Goal: Task Accomplishment & Management: Manage account settings

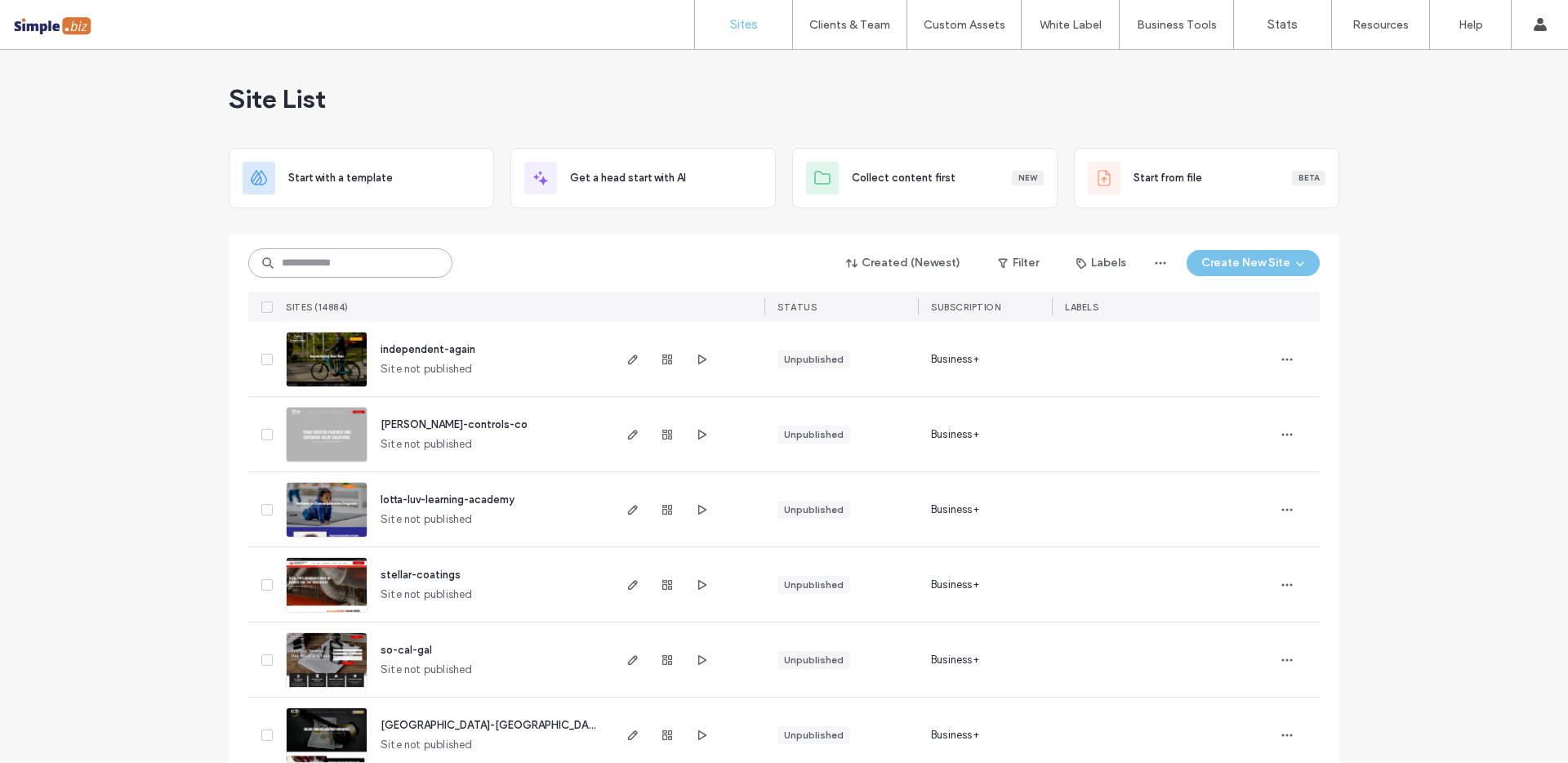
click at [369, 260] on input at bounding box center [350, 263] width 204 height 29
paste input "********"
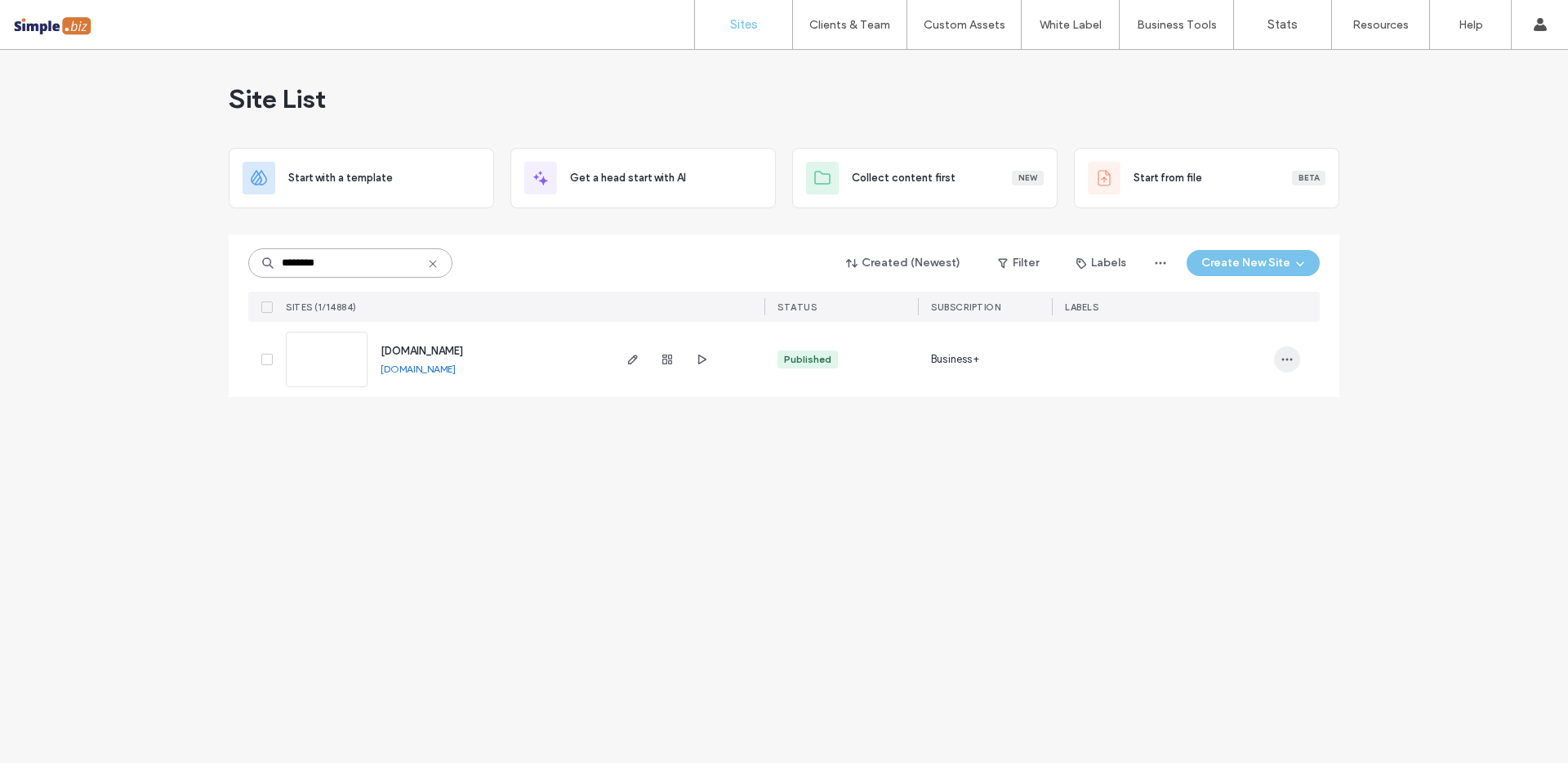
type input "********"
click at [1286, 358] on icon "button" at bounding box center [1286, 359] width 13 height 13
click at [1221, 406] on span "Duplicate Site" at bounding box center [1220, 402] width 71 height 17
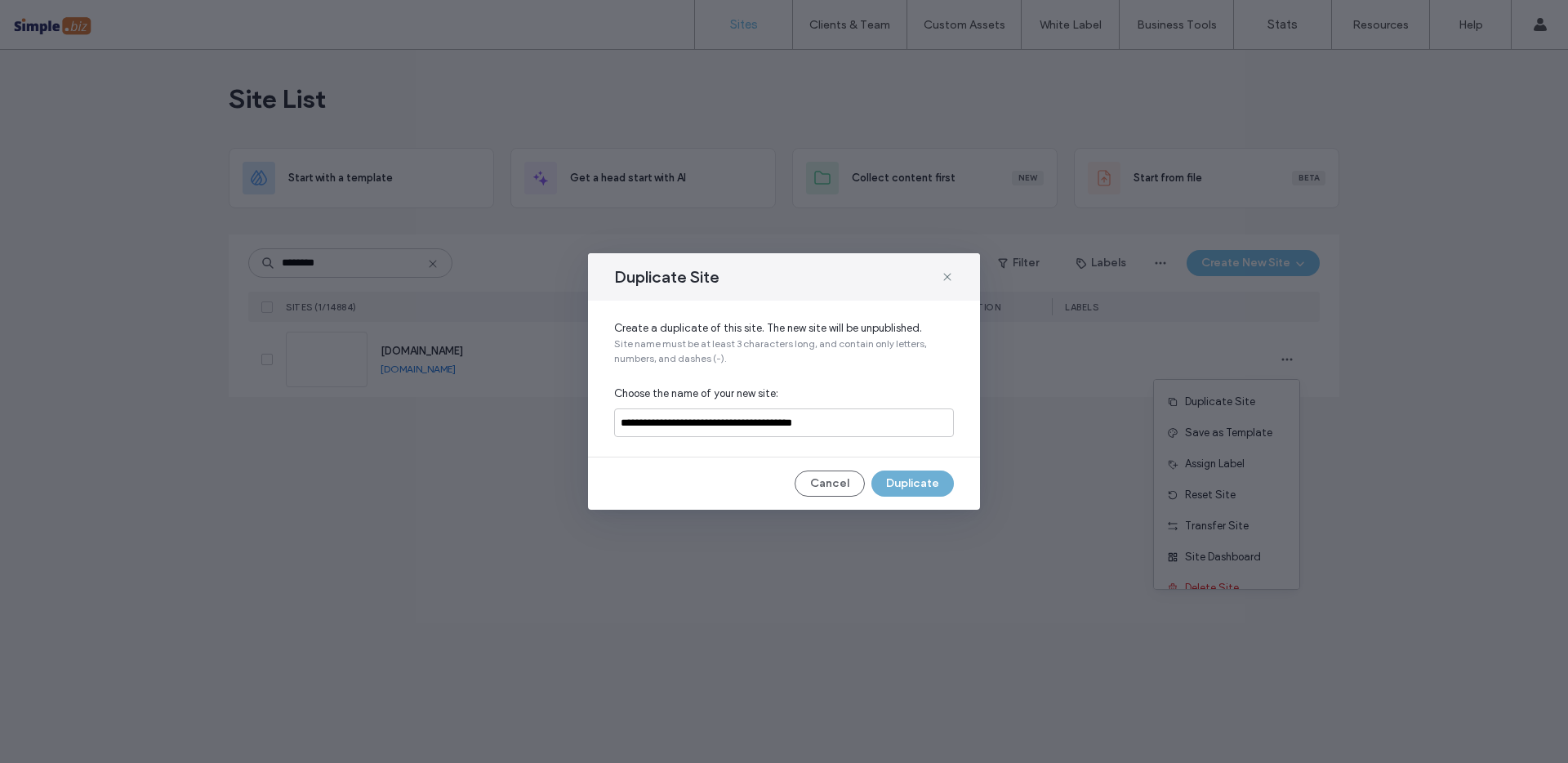
click at [928, 488] on button "Duplicate" at bounding box center [912, 483] width 83 height 26
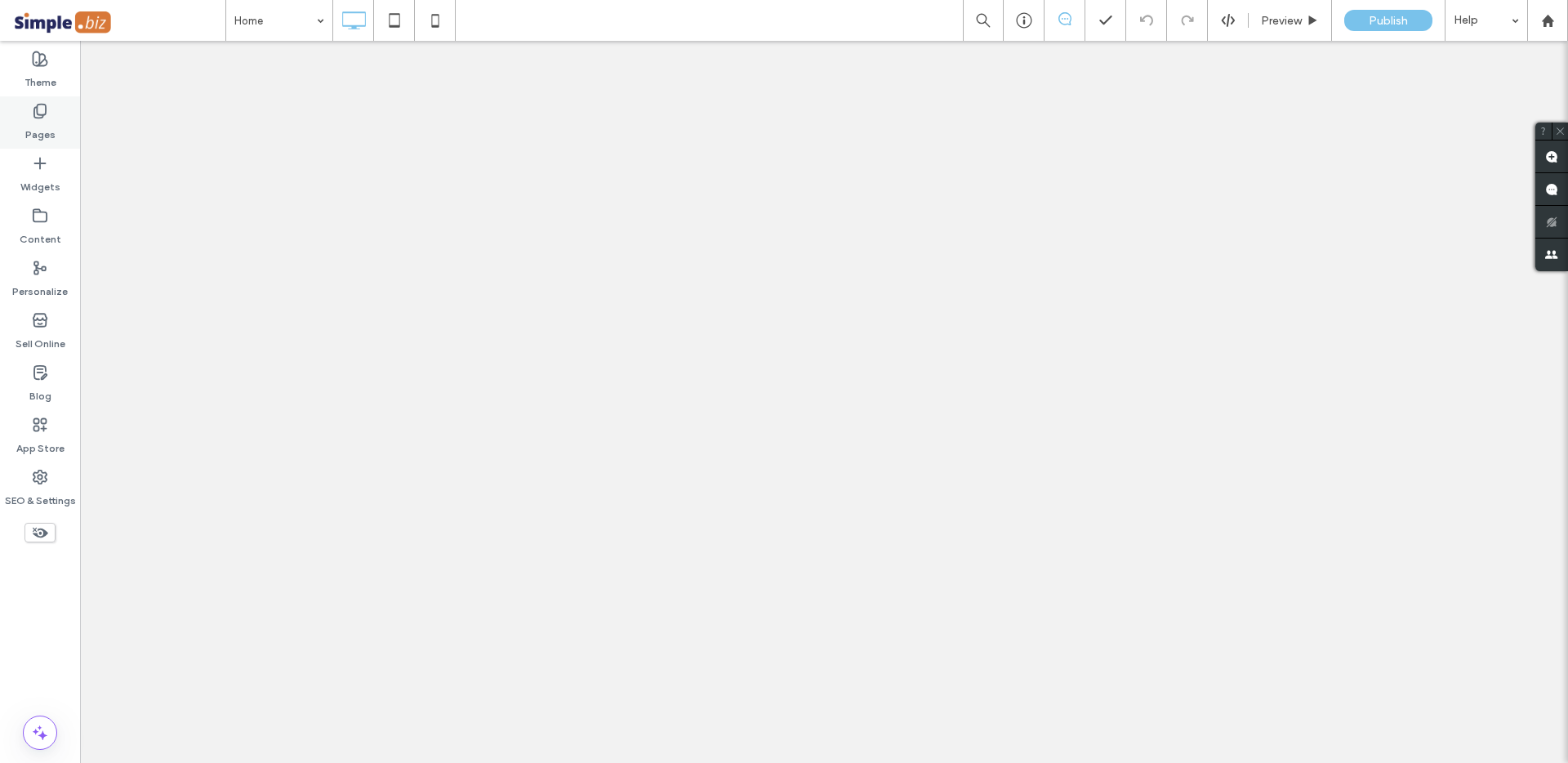
click at [54, 130] on div "Pages" at bounding box center [39, 122] width 80 height 52
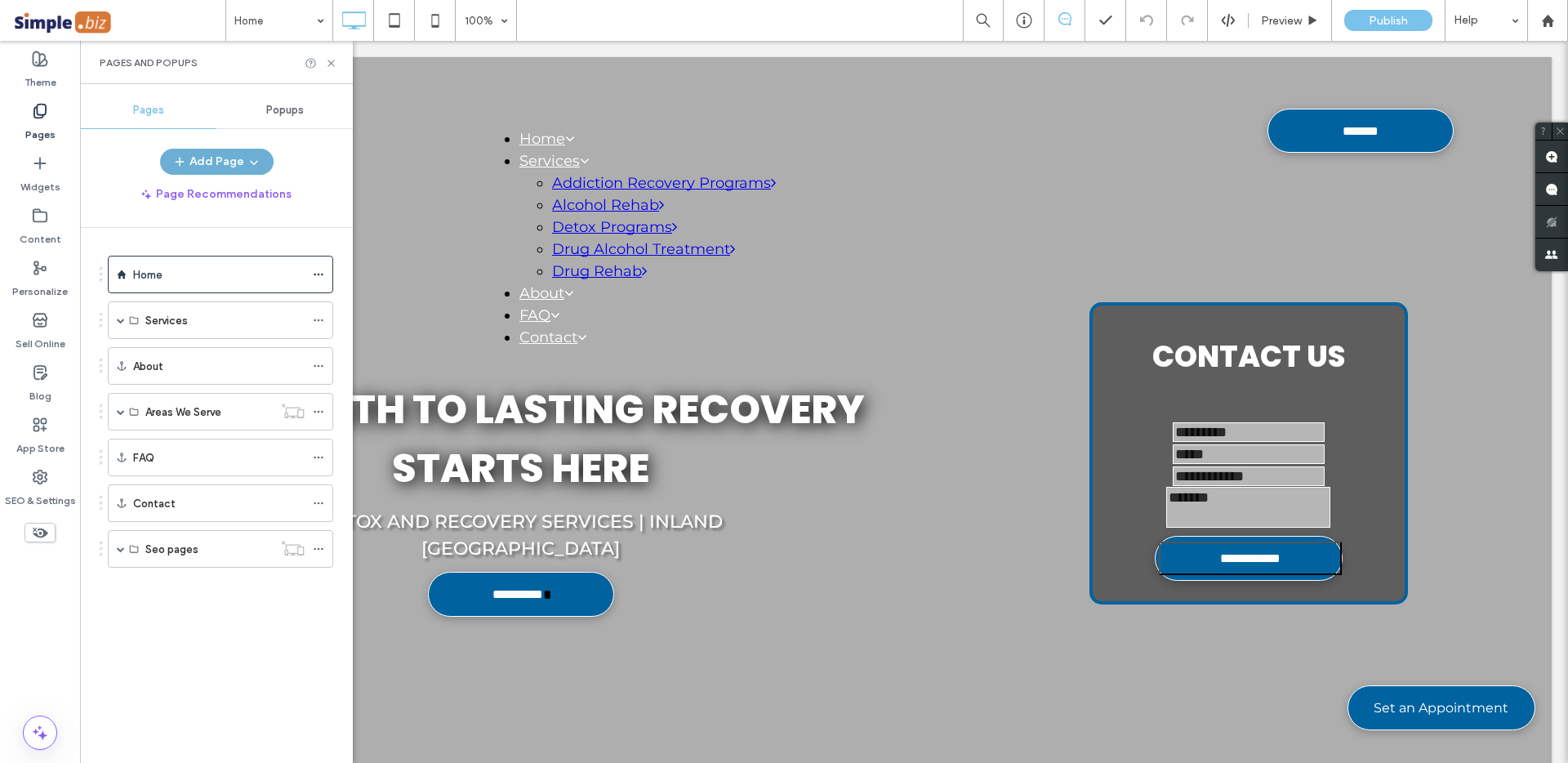
click at [209, 164] on button "Add Page" at bounding box center [217, 161] width 114 height 26
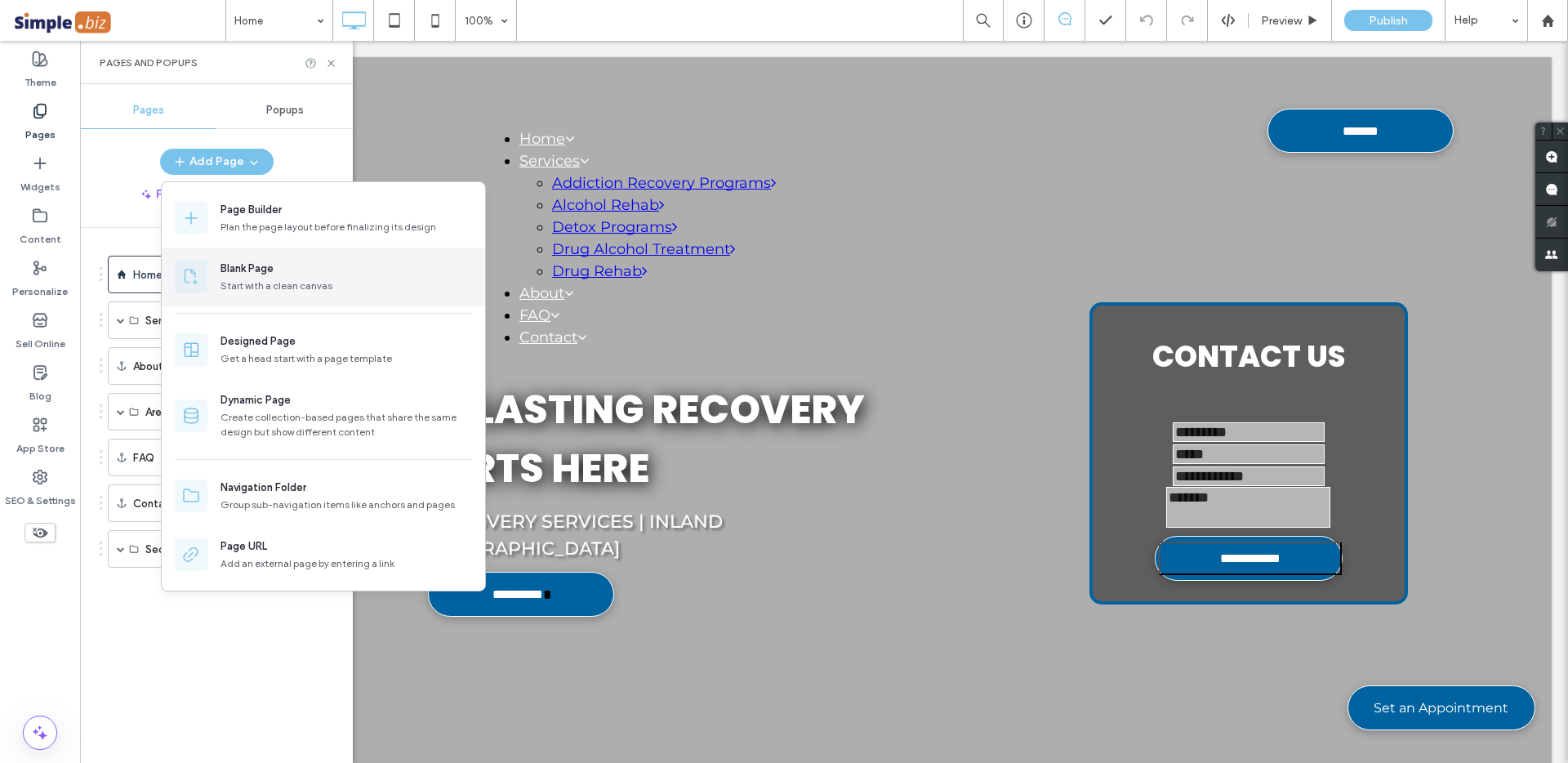
click at [292, 279] on div "Start with a clean canvas" at bounding box center [346, 286] width 251 height 15
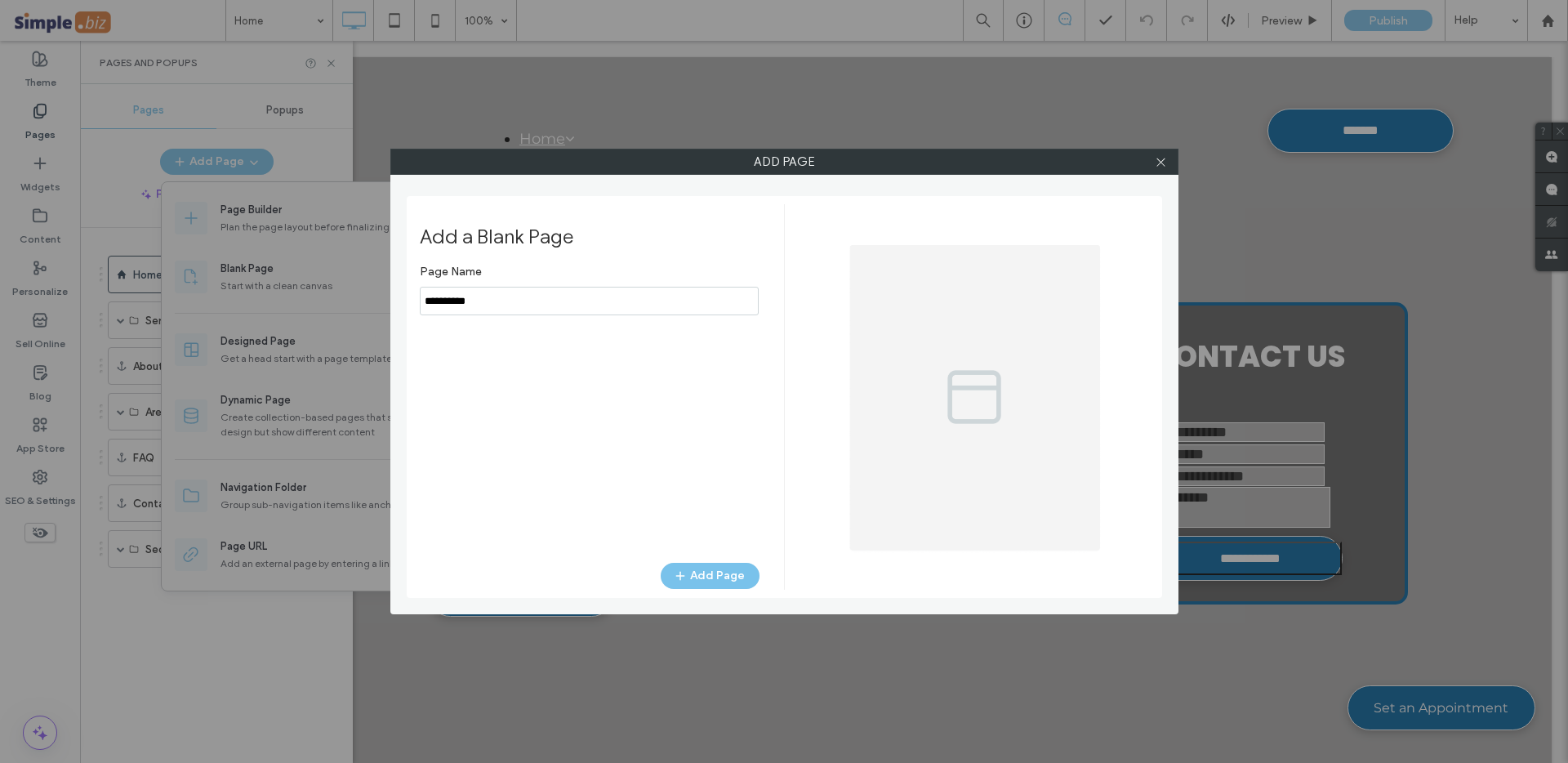
type input "**********"
click at [697, 566] on button "Add Page" at bounding box center [710, 576] width 99 height 26
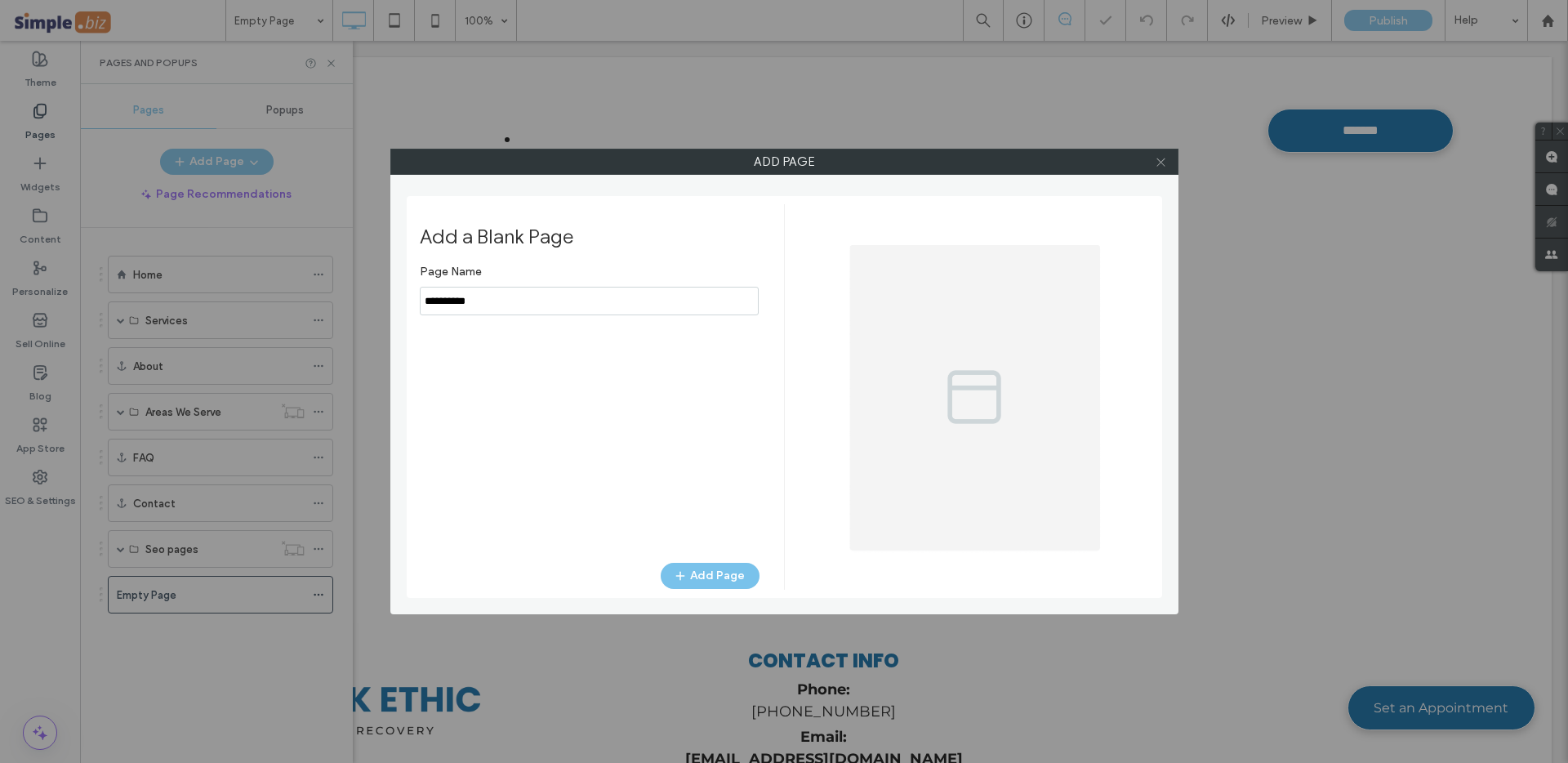
click at [1160, 165] on icon at bounding box center [1160, 161] width 12 height 12
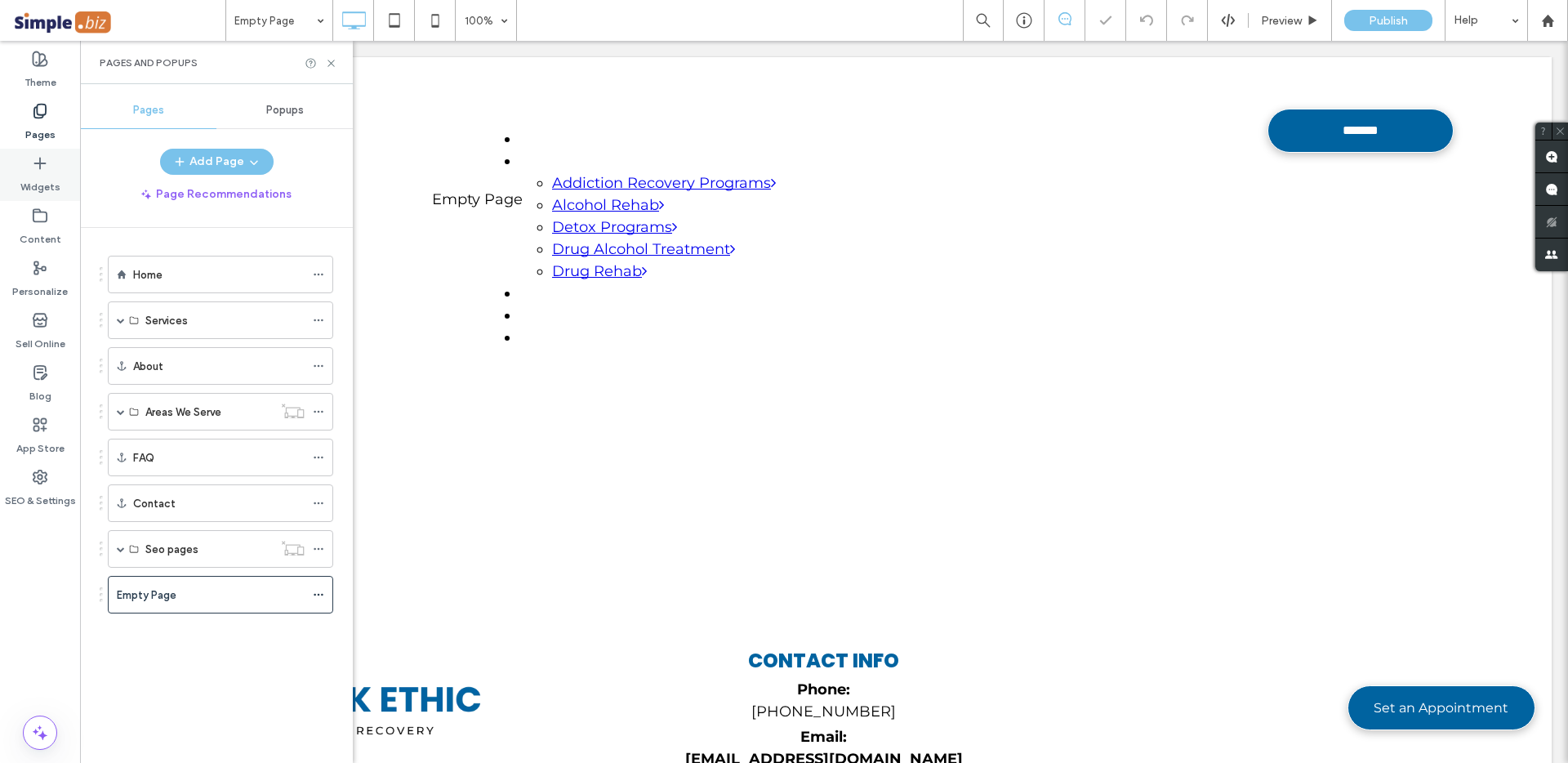
click at [33, 167] on icon at bounding box center [40, 163] width 17 height 17
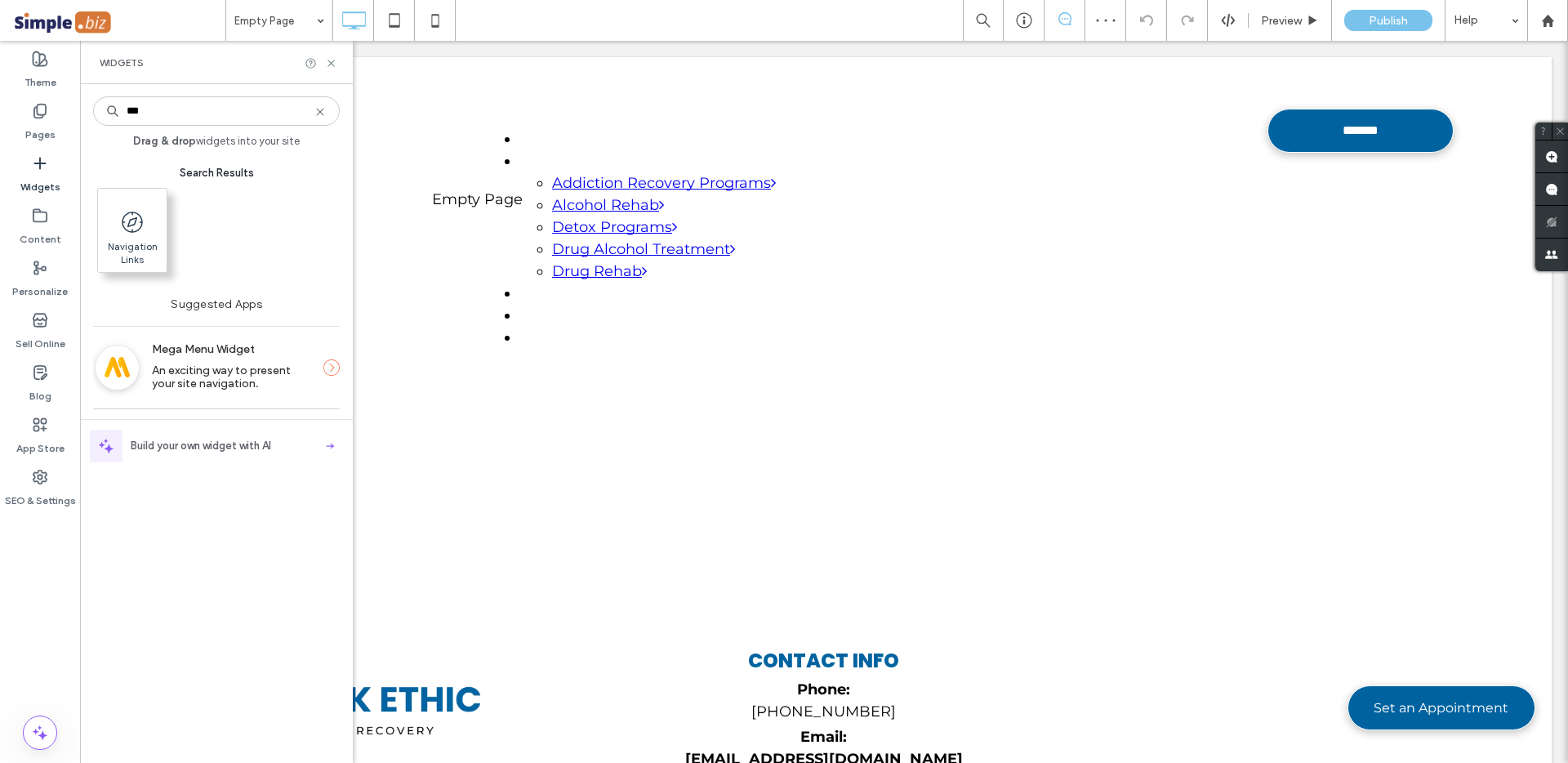
type input "***"
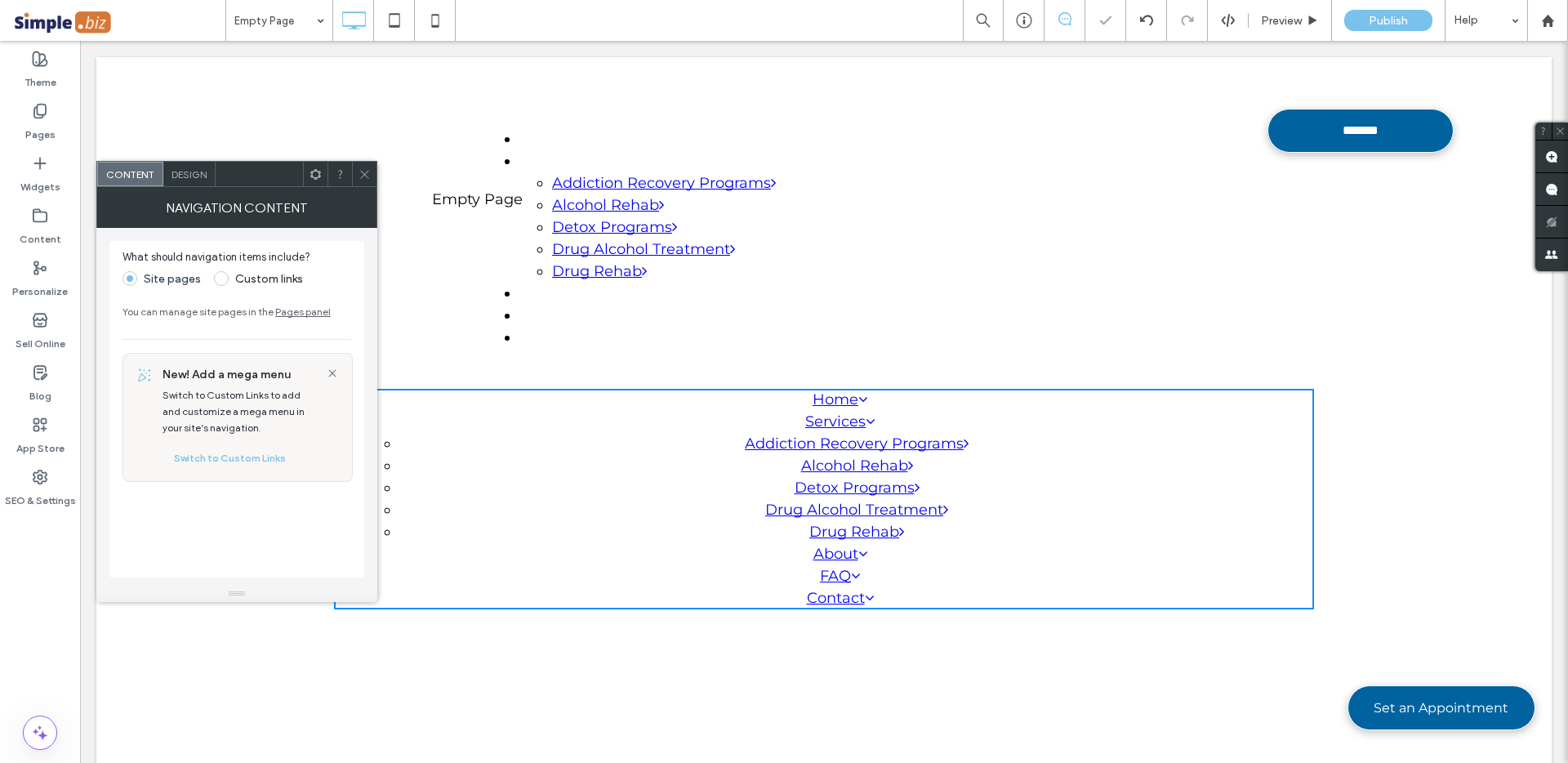
click at [472, 245] on div "Click To Paste Home Services Addiction Recovery Programs Alcohol Rehab Detox Pr…" at bounding box center [823, 499] width 1455 height 577
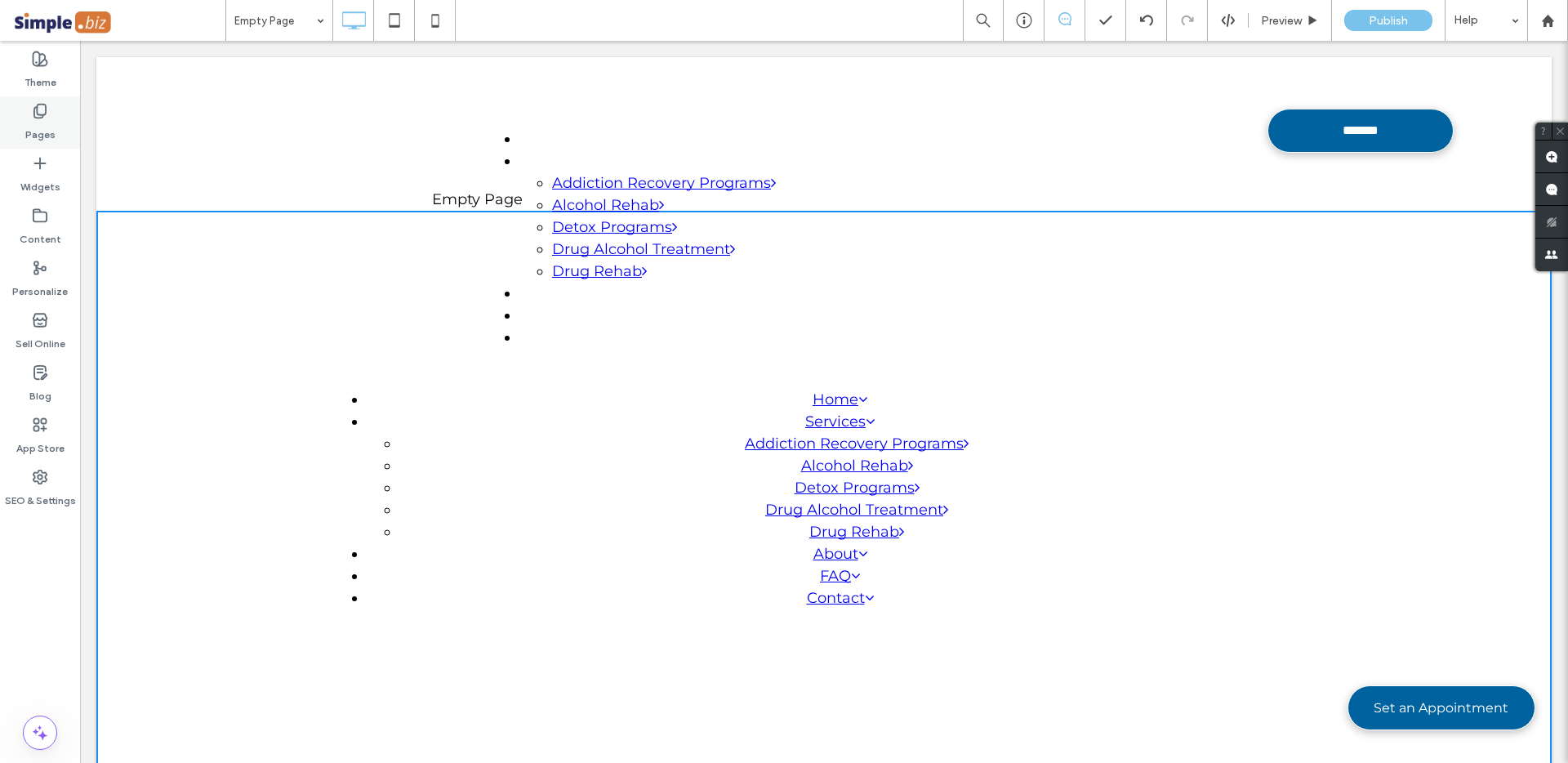
click at [48, 108] on icon at bounding box center [40, 111] width 17 height 17
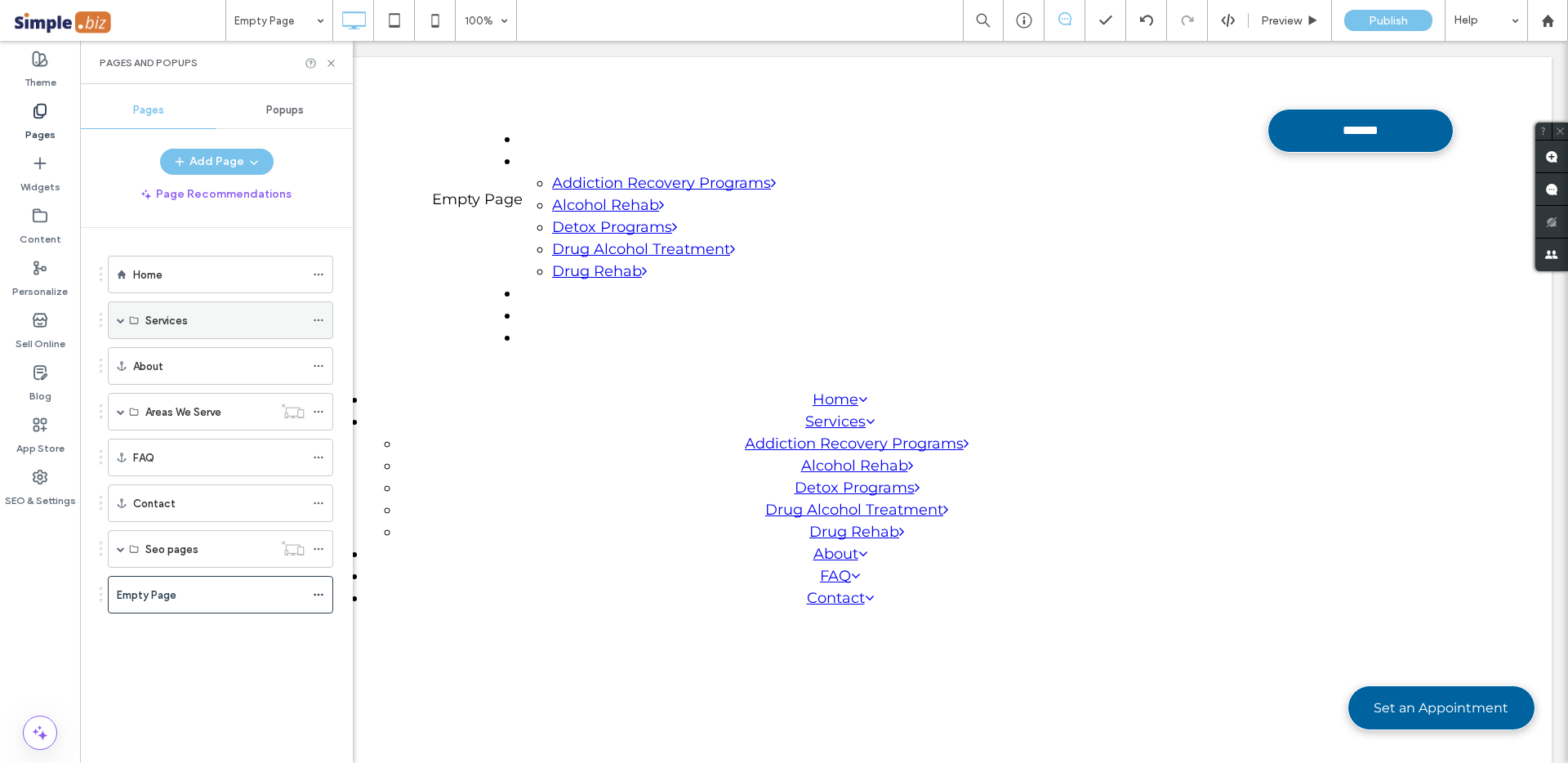
click at [119, 320] on span at bounding box center [120, 320] width 8 height 8
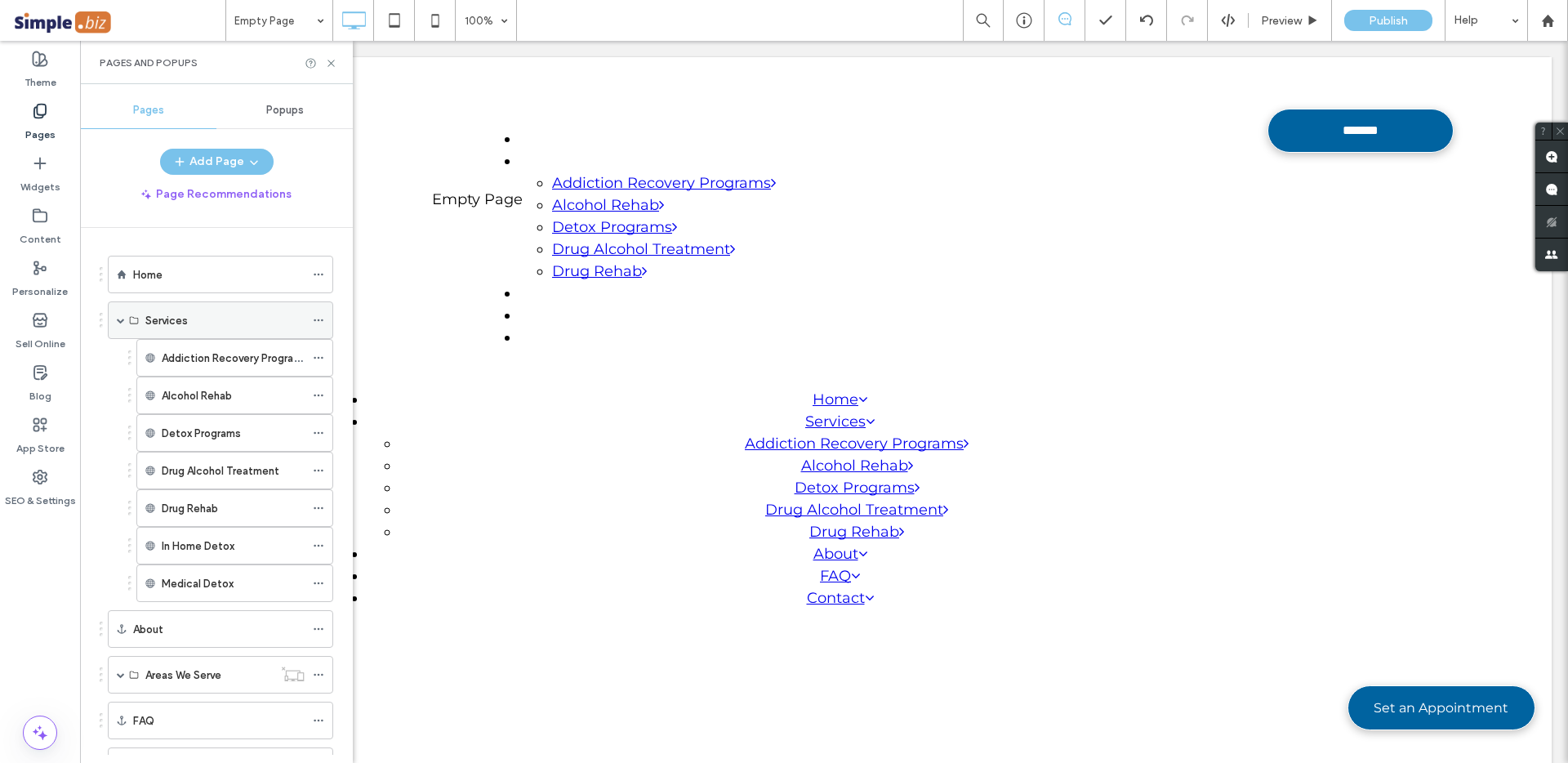
click at [120, 320] on span at bounding box center [120, 320] width 8 height 8
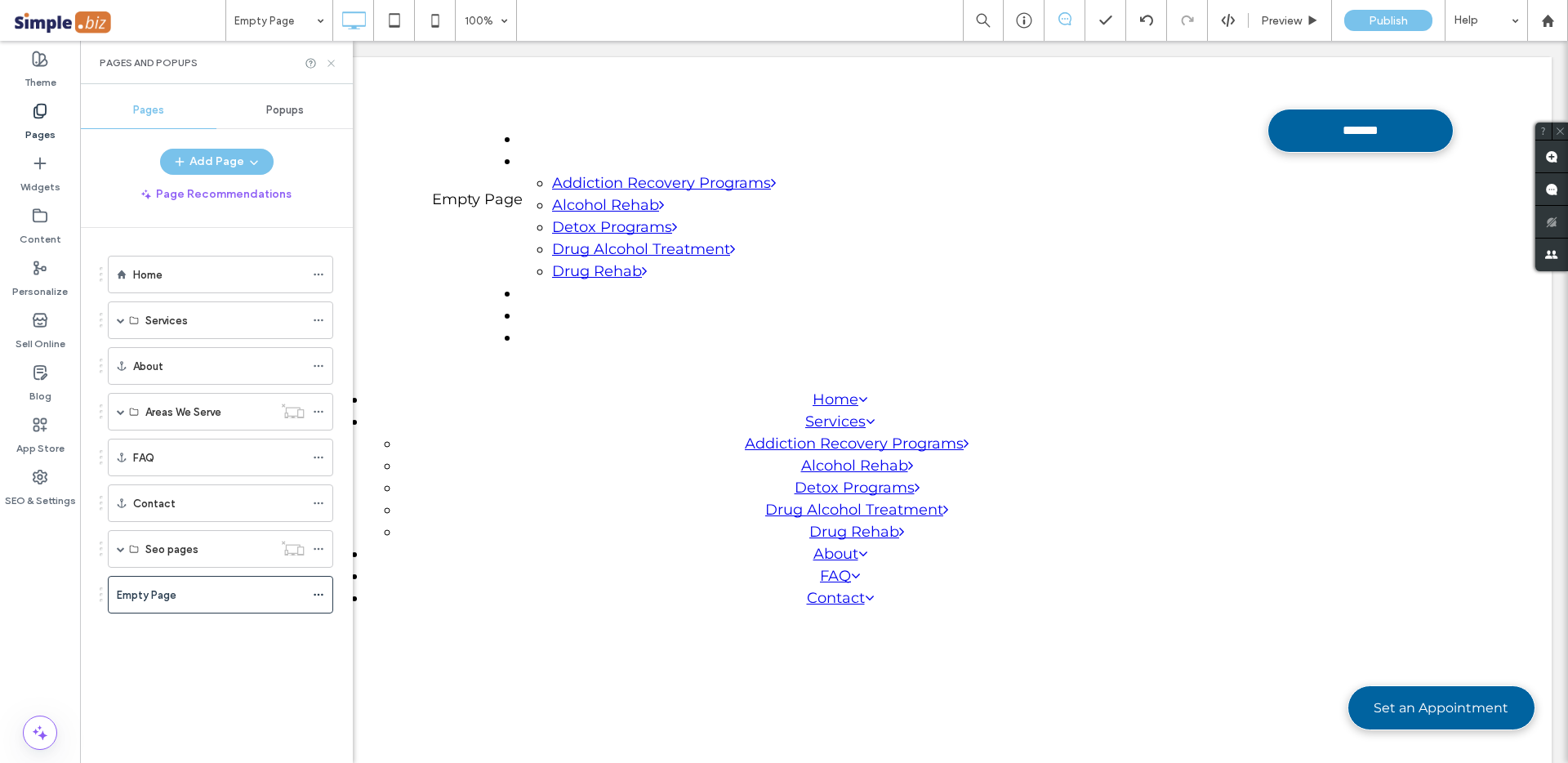
click at [332, 59] on icon at bounding box center [330, 62] width 12 height 12
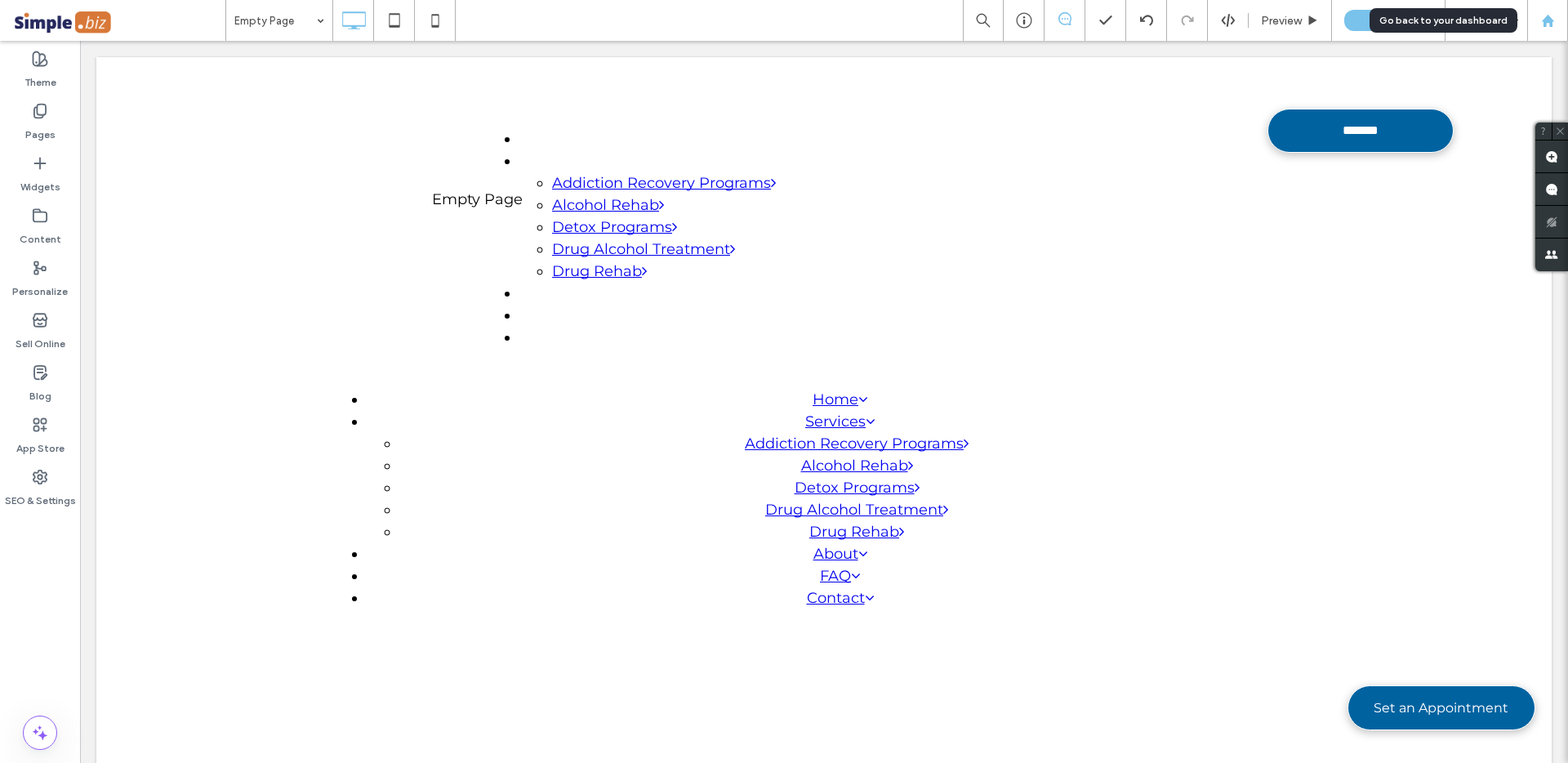
click at [1541, 22] on icon at bounding box center [1547, 20] width 14 height 14
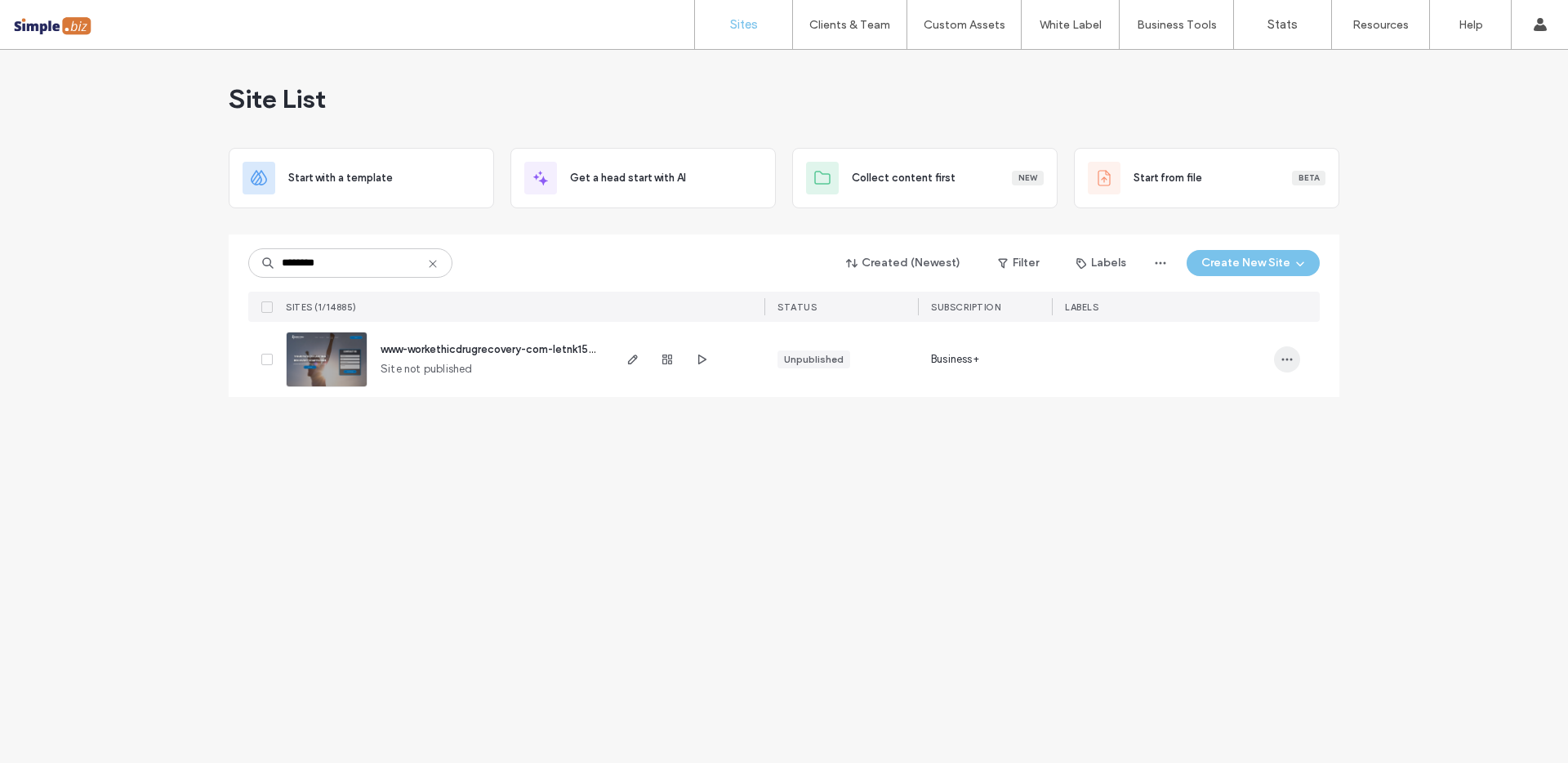
type input "********"
click at [1284, 360] on icon "button" at bounding box center [1286, 359] width 13 height 13
click at [1209, 563] on span "Delete Site" at bounding box center [1211, 567] width 54 height 17
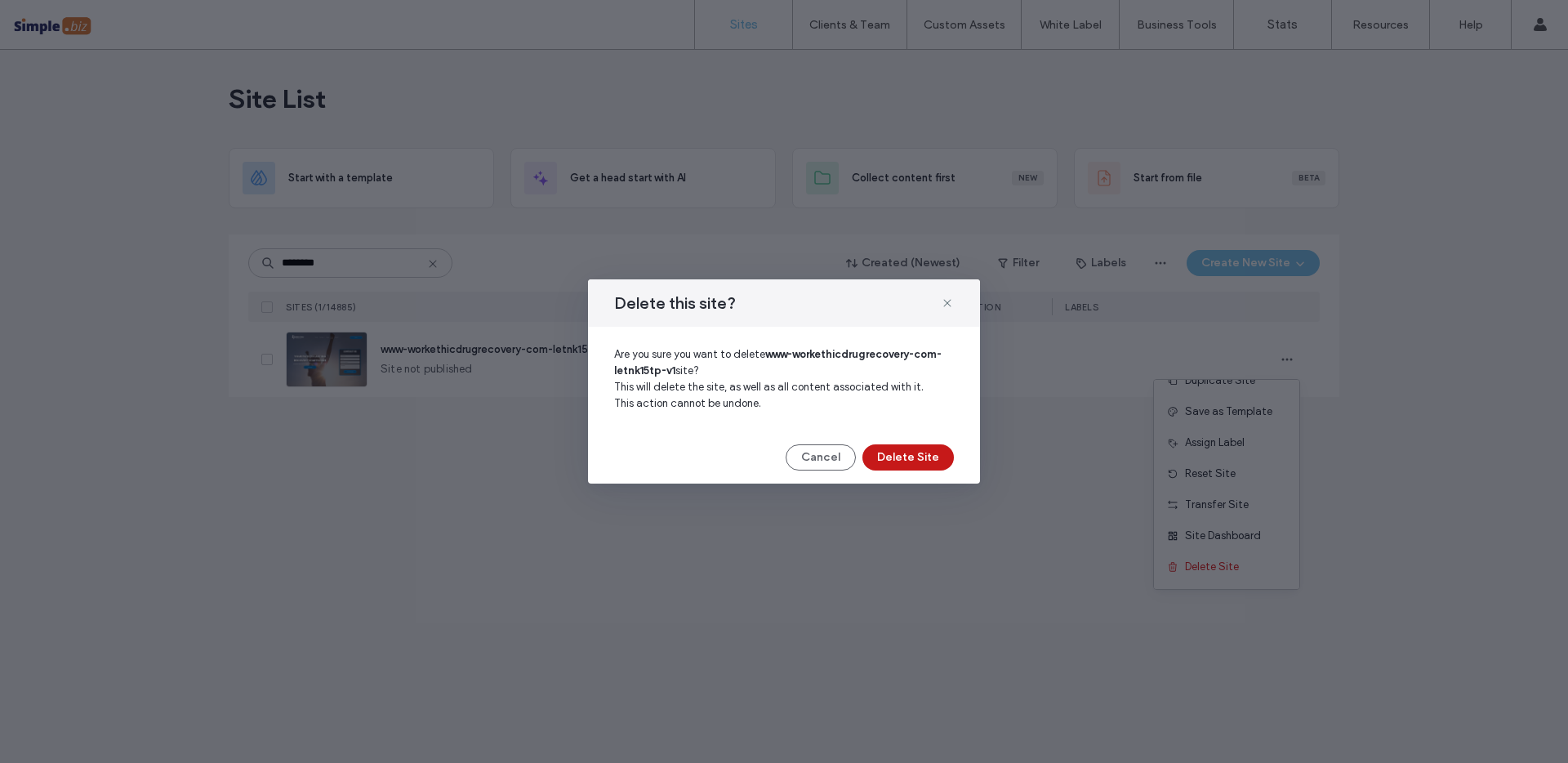
click at [927, 459] on button "Delete Site" at bounding box center [908, 457] width 92 height 26
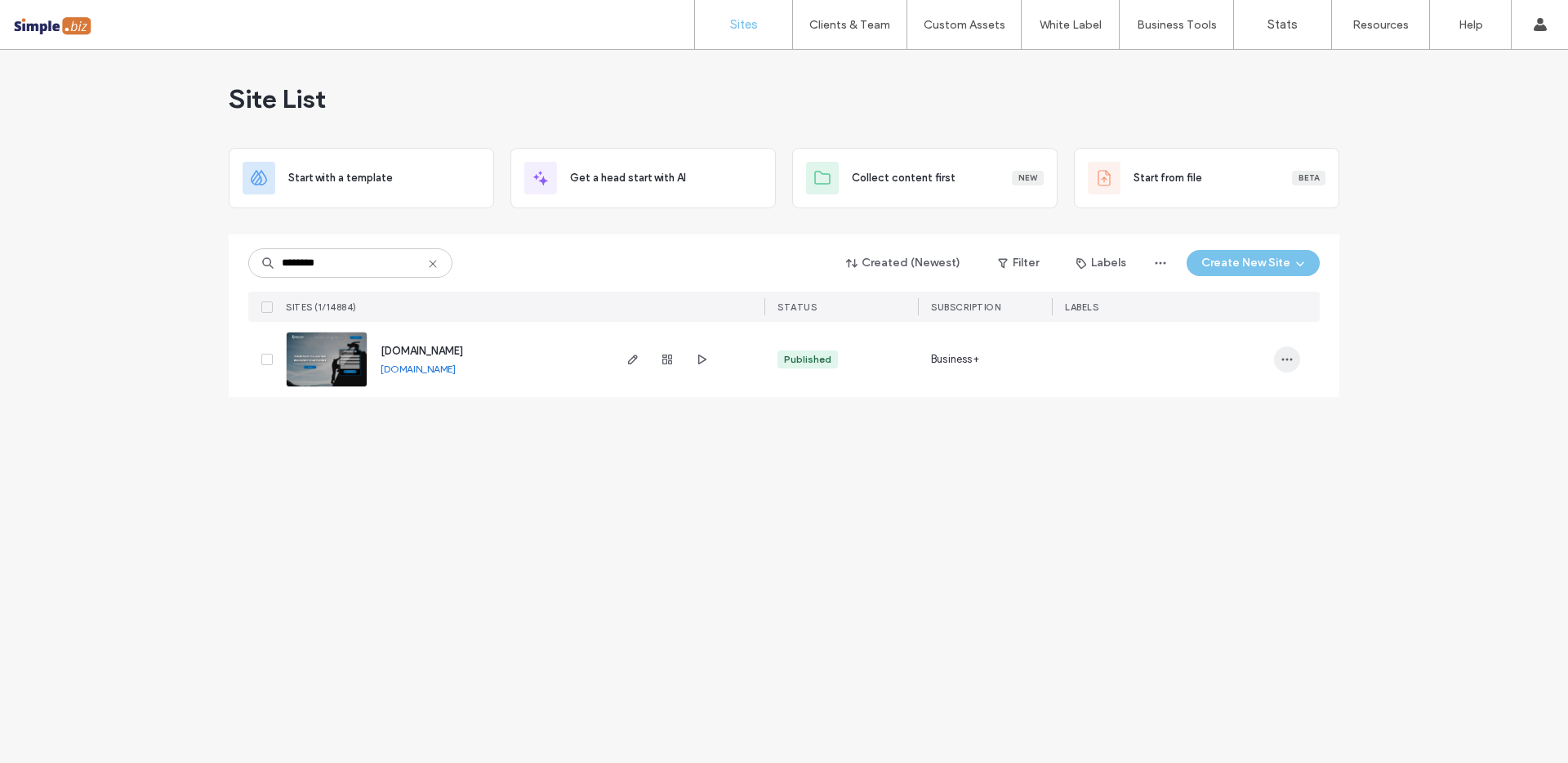
type input "********"
click at [1281, 354] on icon "button" at bounding box center [1286, 359] width 13 height 13
click at [1198, 385] on span "Duplicate Site" at bounding box center [1220, 381] width 71 height 17
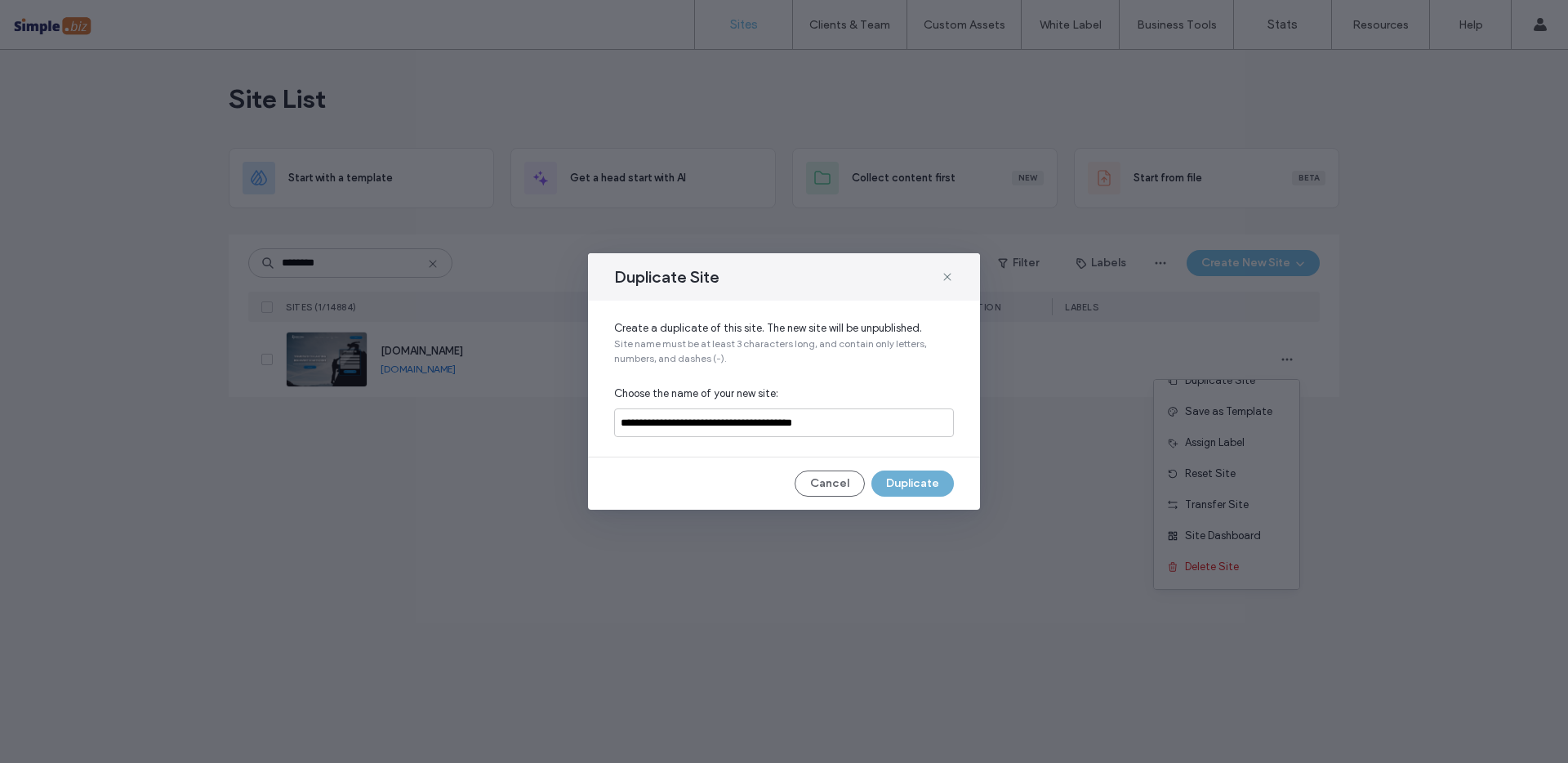
click at [912, 481] on button "Duplicate" at bounding box center [912, 483] width 83 height 26
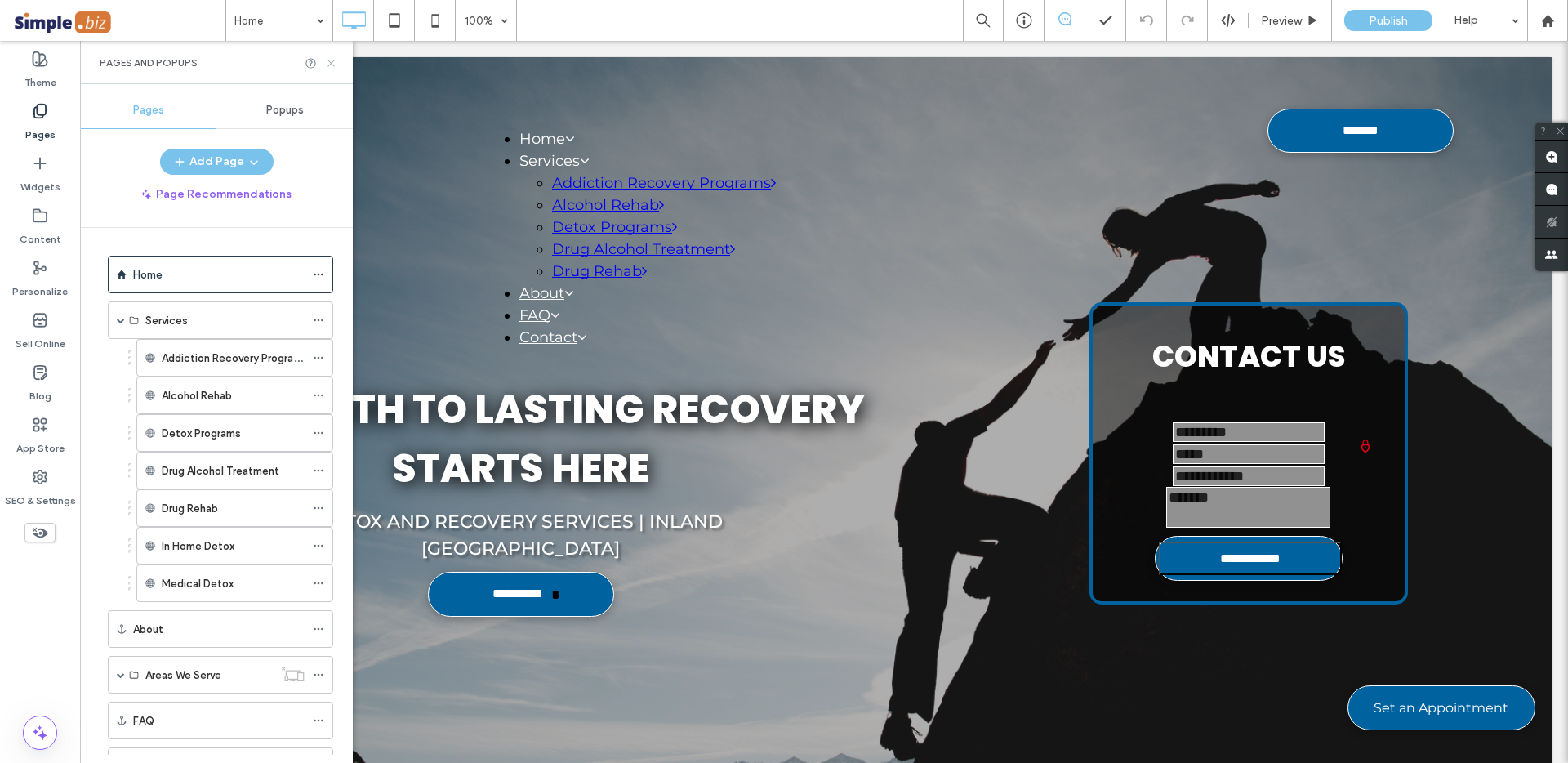
drag, startPoint x: 332, startPoint y: 62, endPoint x: 268, endPoint y: 26, distance: 73.4
click at [332, 62] on icon at bounding box center [330, 62] width 12 height 12
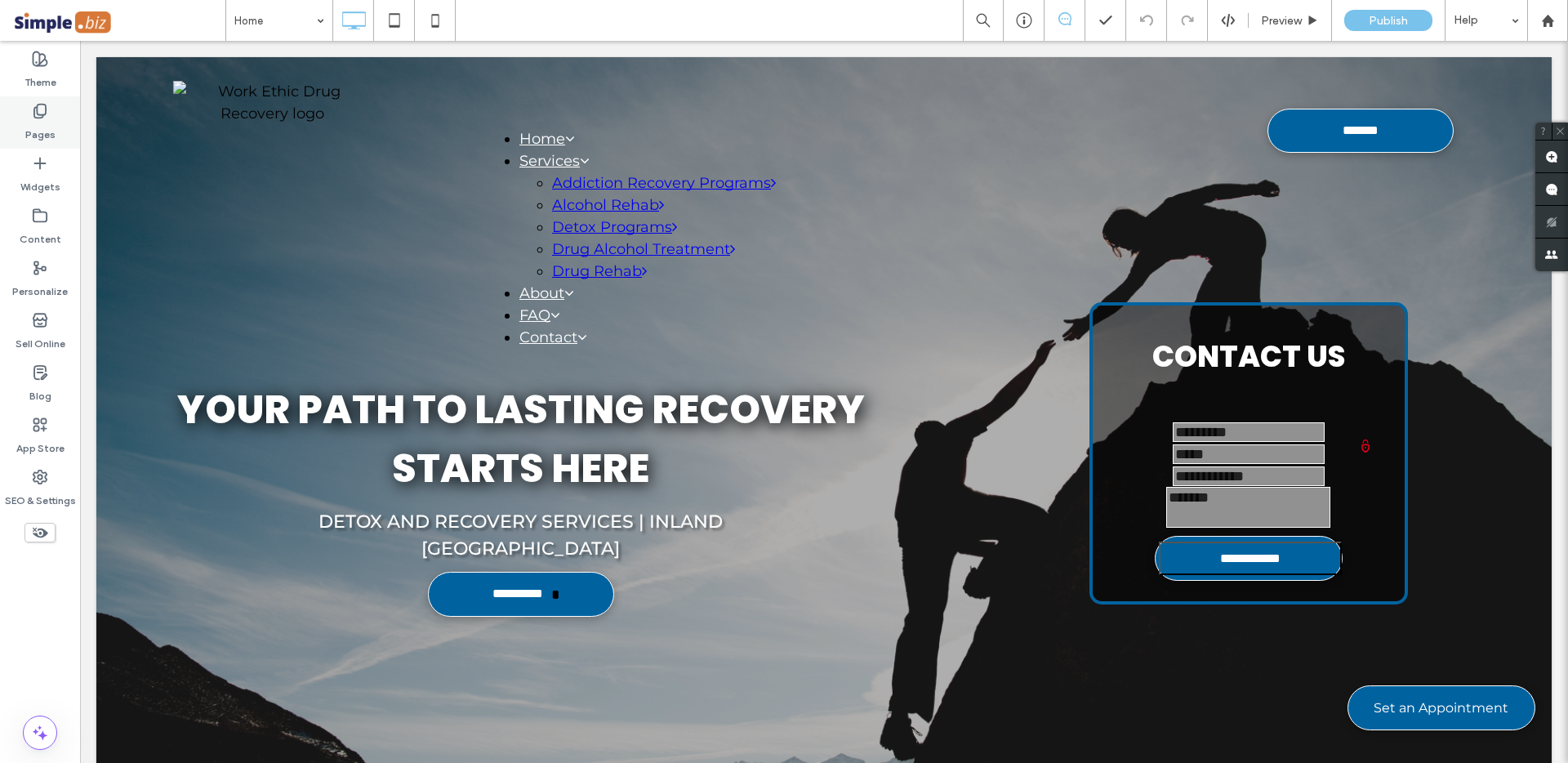
click at [35, 116] on icon at bounding box center [40, 111] width 17 height 17
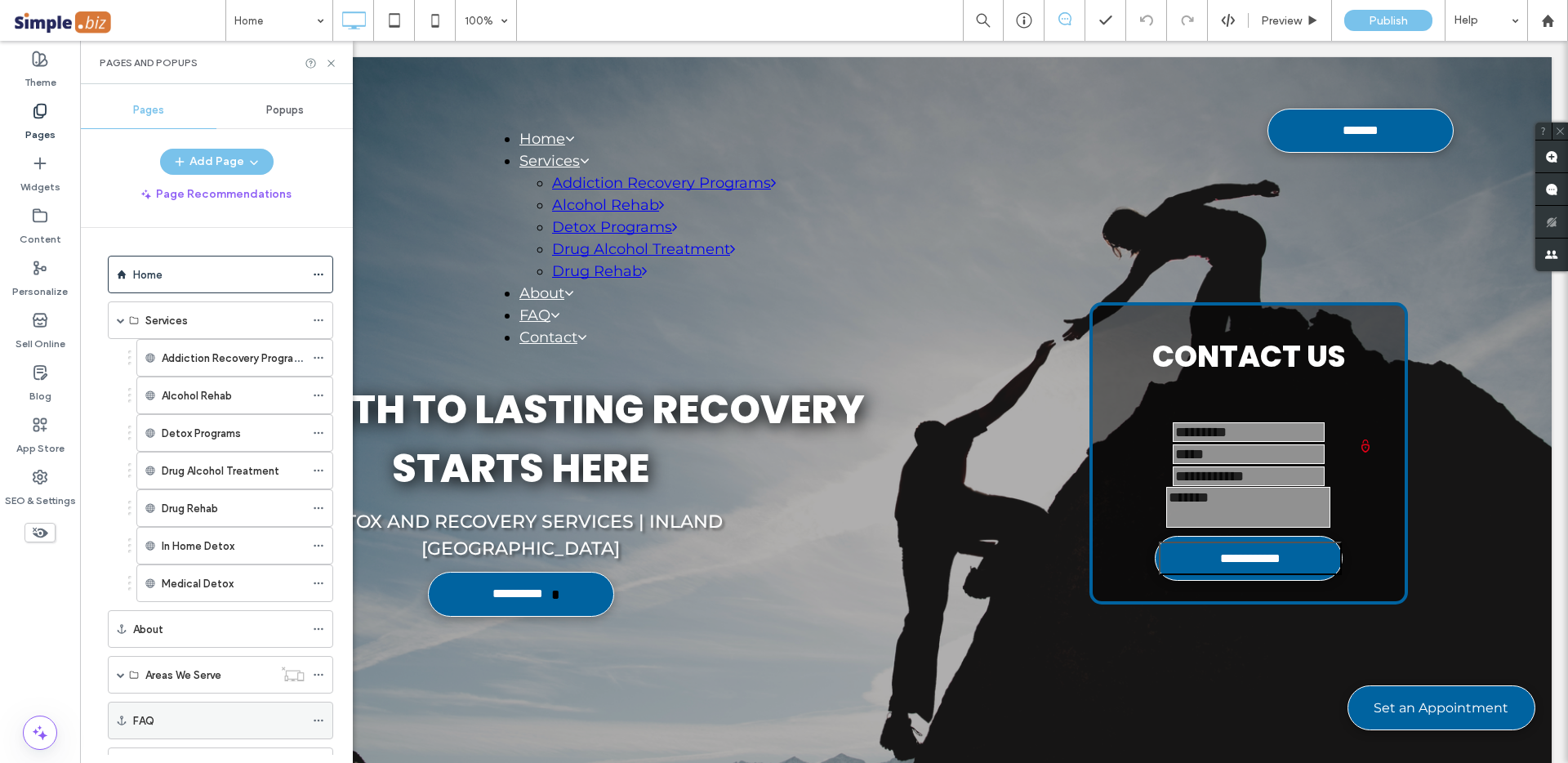
scroll to position [116, 0]
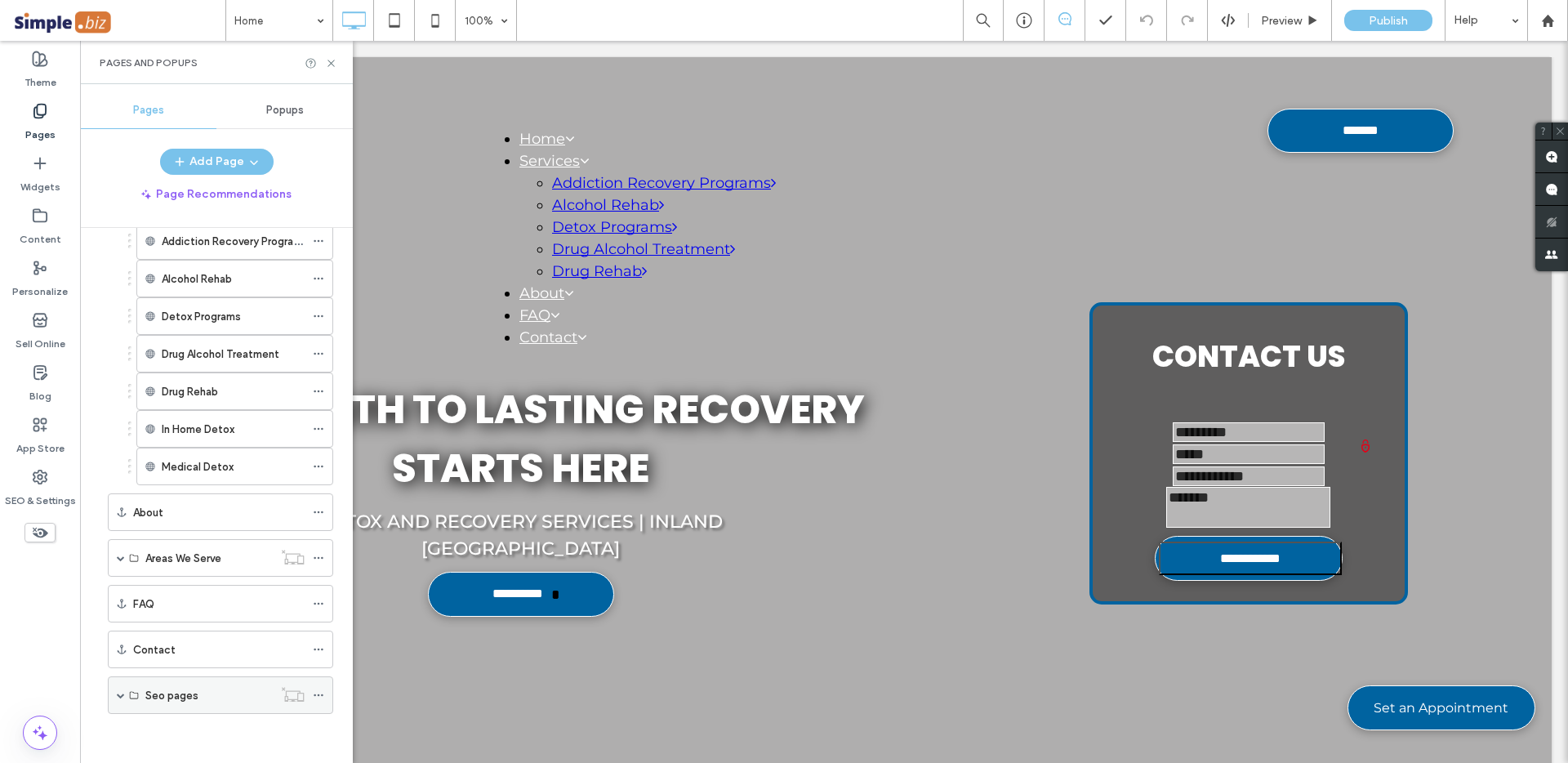
click at [316, 694] on icon at bounding box center [318, 695] width 11 height 11
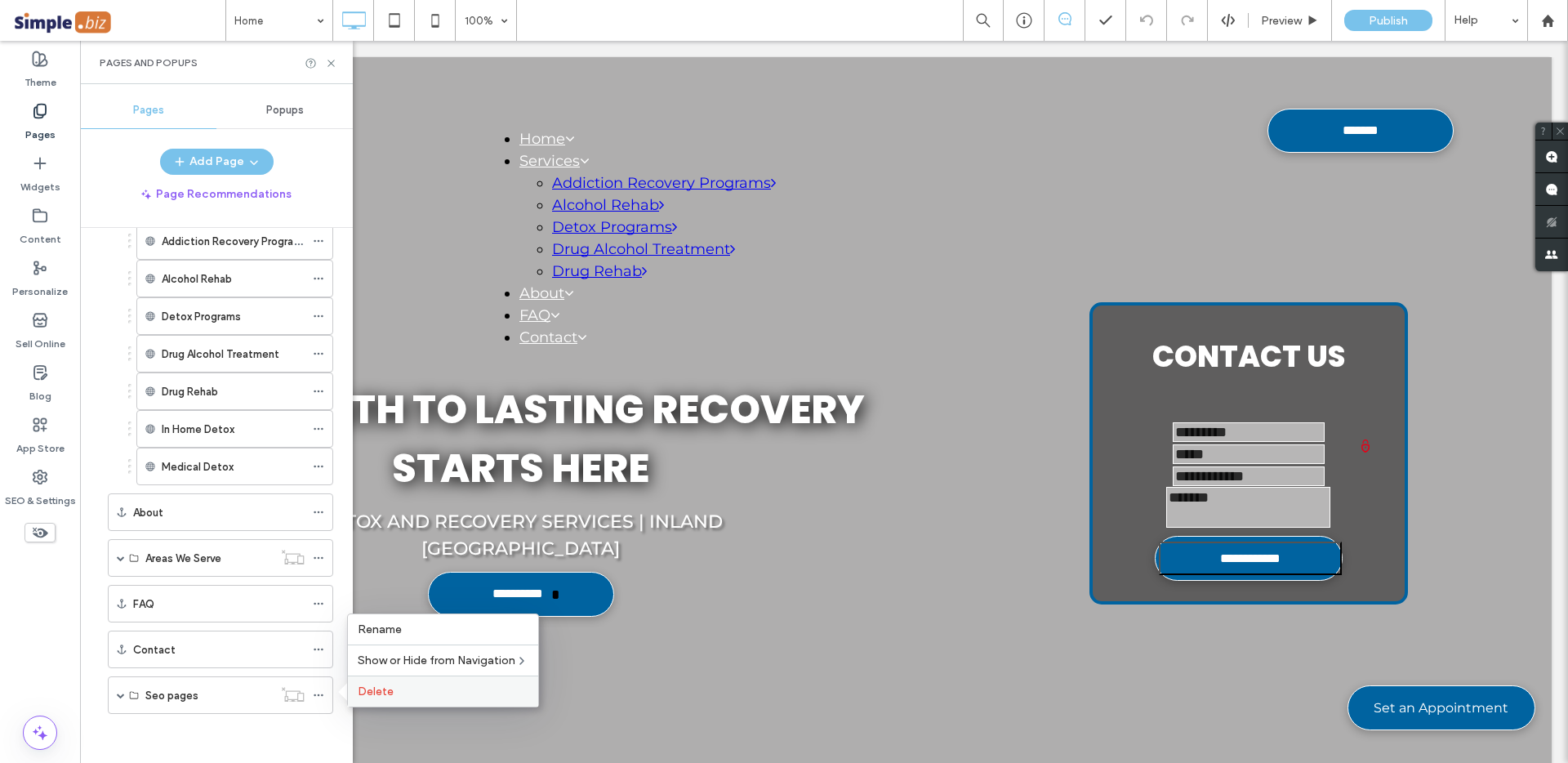
click at [370, 696] on span "Delete" at bounding box center [375, 691] width 36 height 14
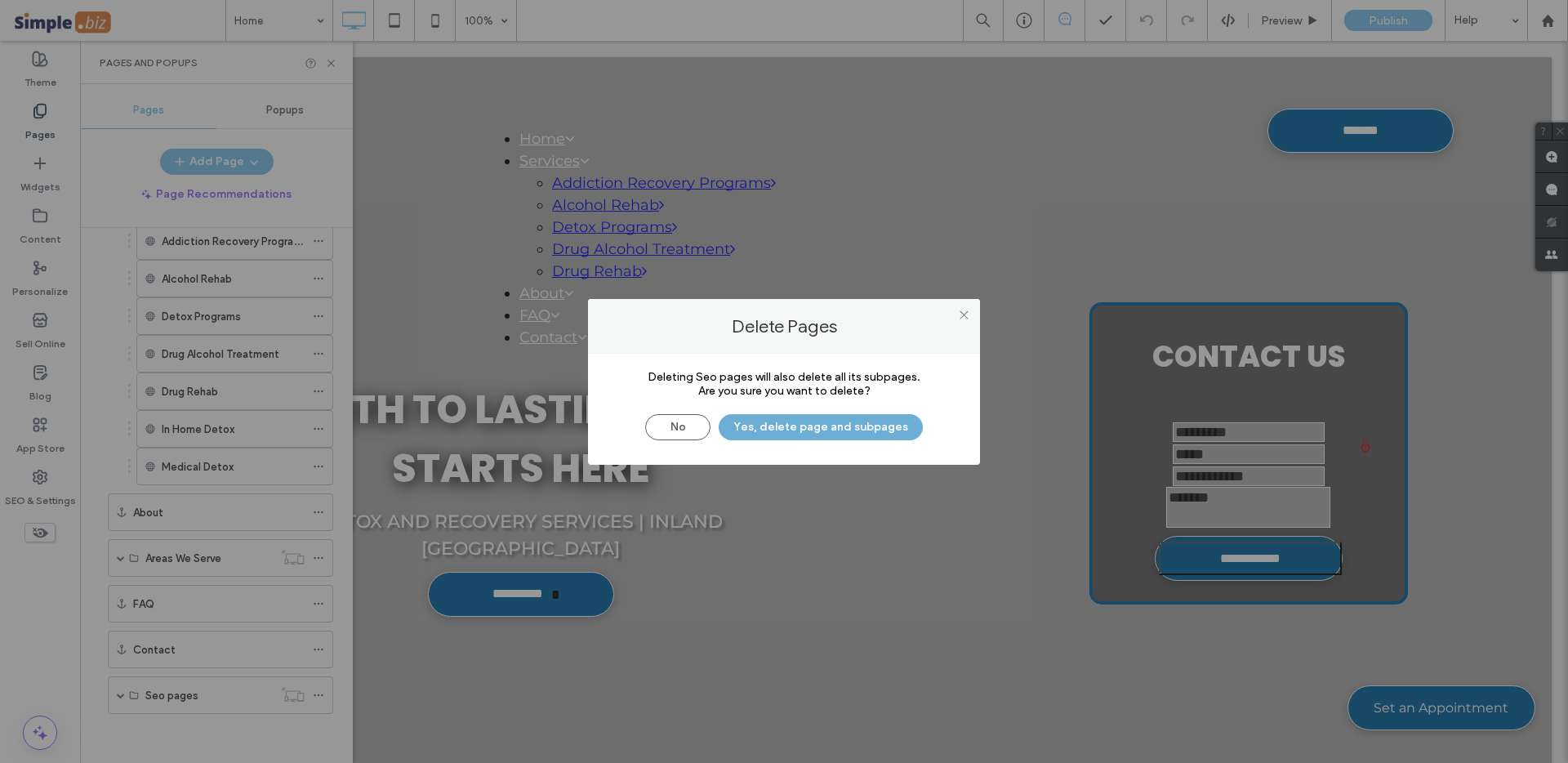
click at [781, 429] on button "Yes, delete page and subpages" at bounding box center [821, 426] width 204 height 26
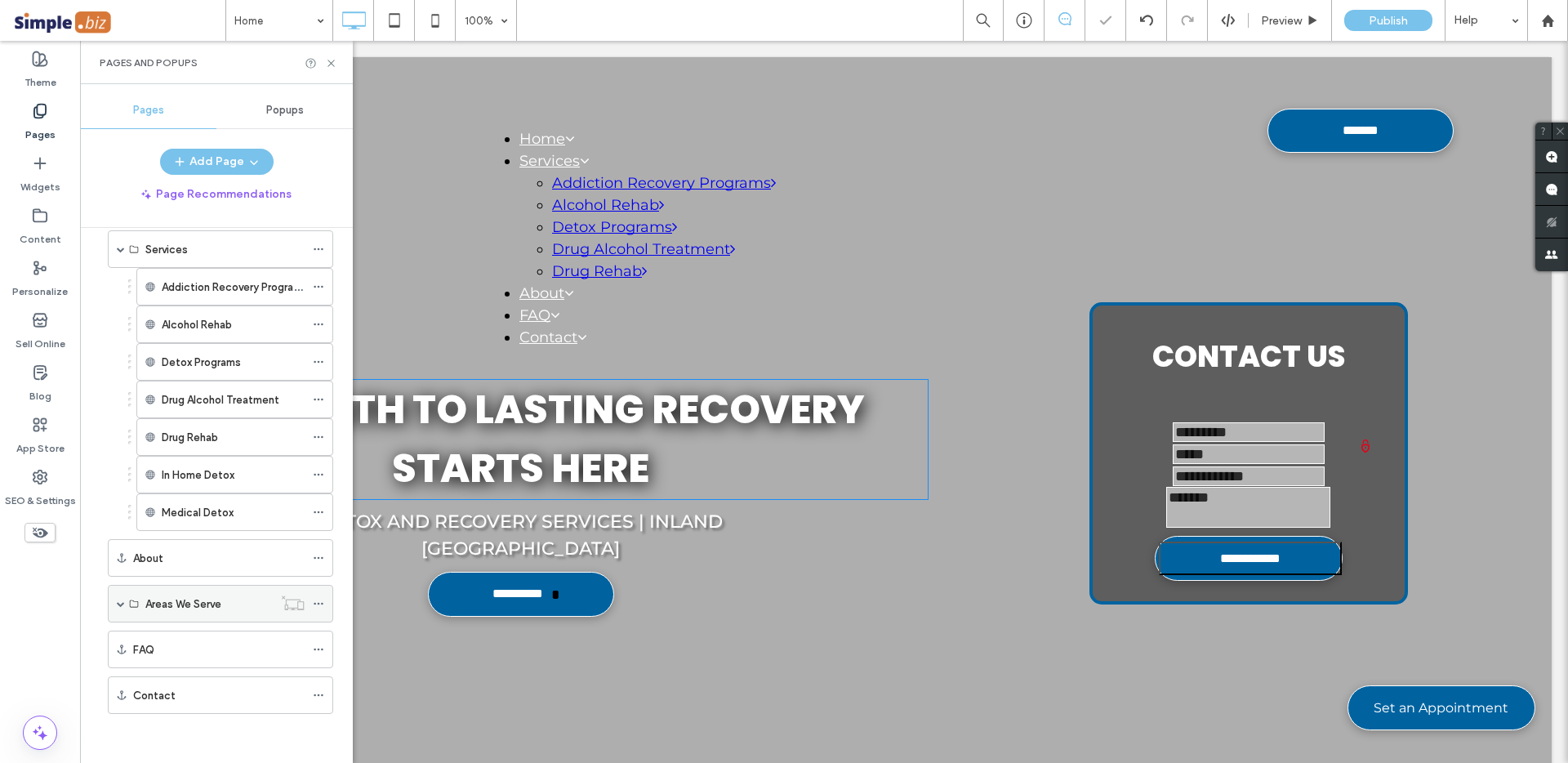
scroll to position [71, 0]
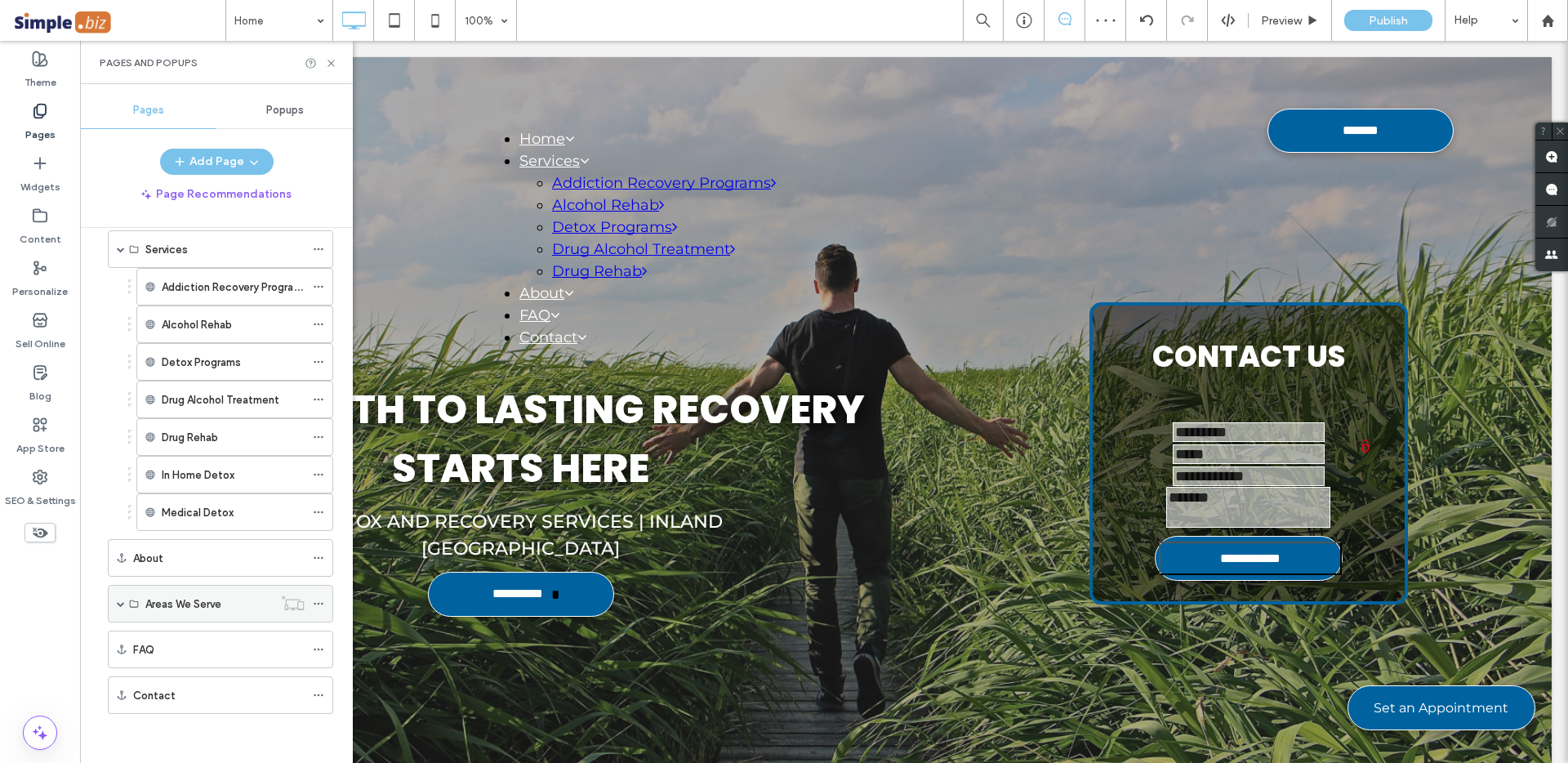
click at [318, 603] on use at bounding box center [318, 603] width 9 height 3
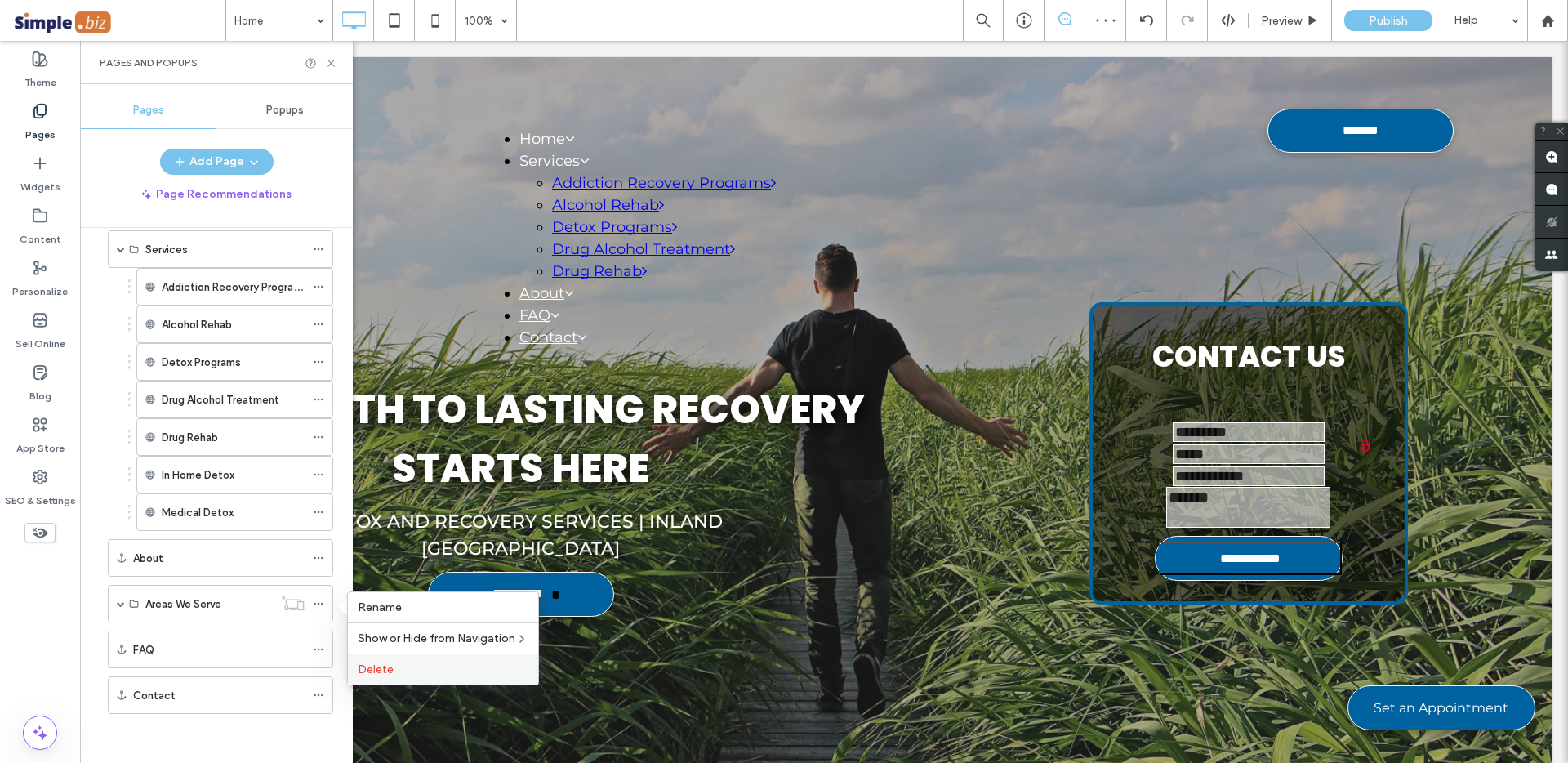
click at [389, 667] on span "Delete" at bounding box center [375, 669] width 36 height 14
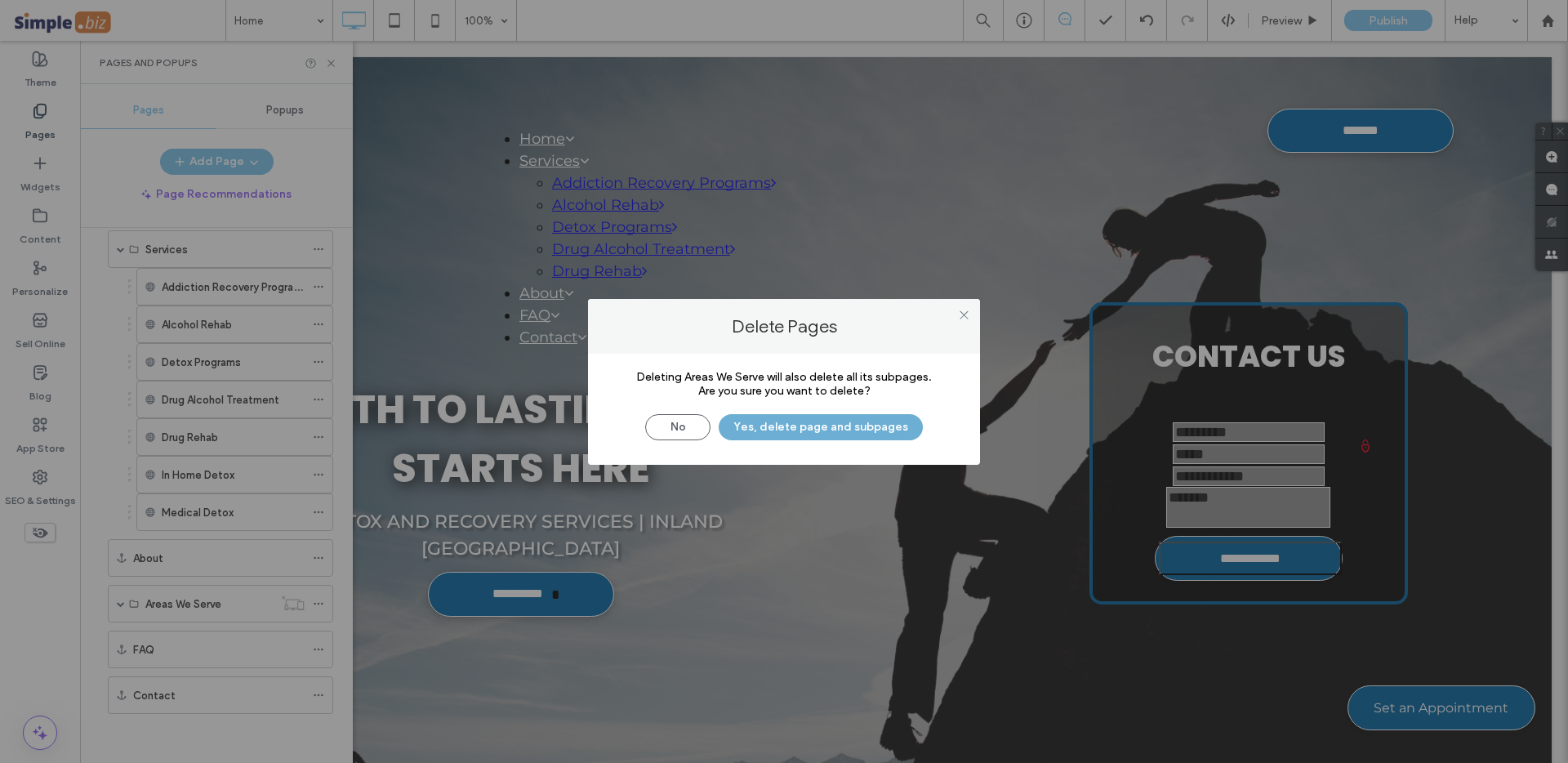
click at [789, 426] on button "Yes, delete page and subpages" at bounding box center [821, 426] width 204 height 26
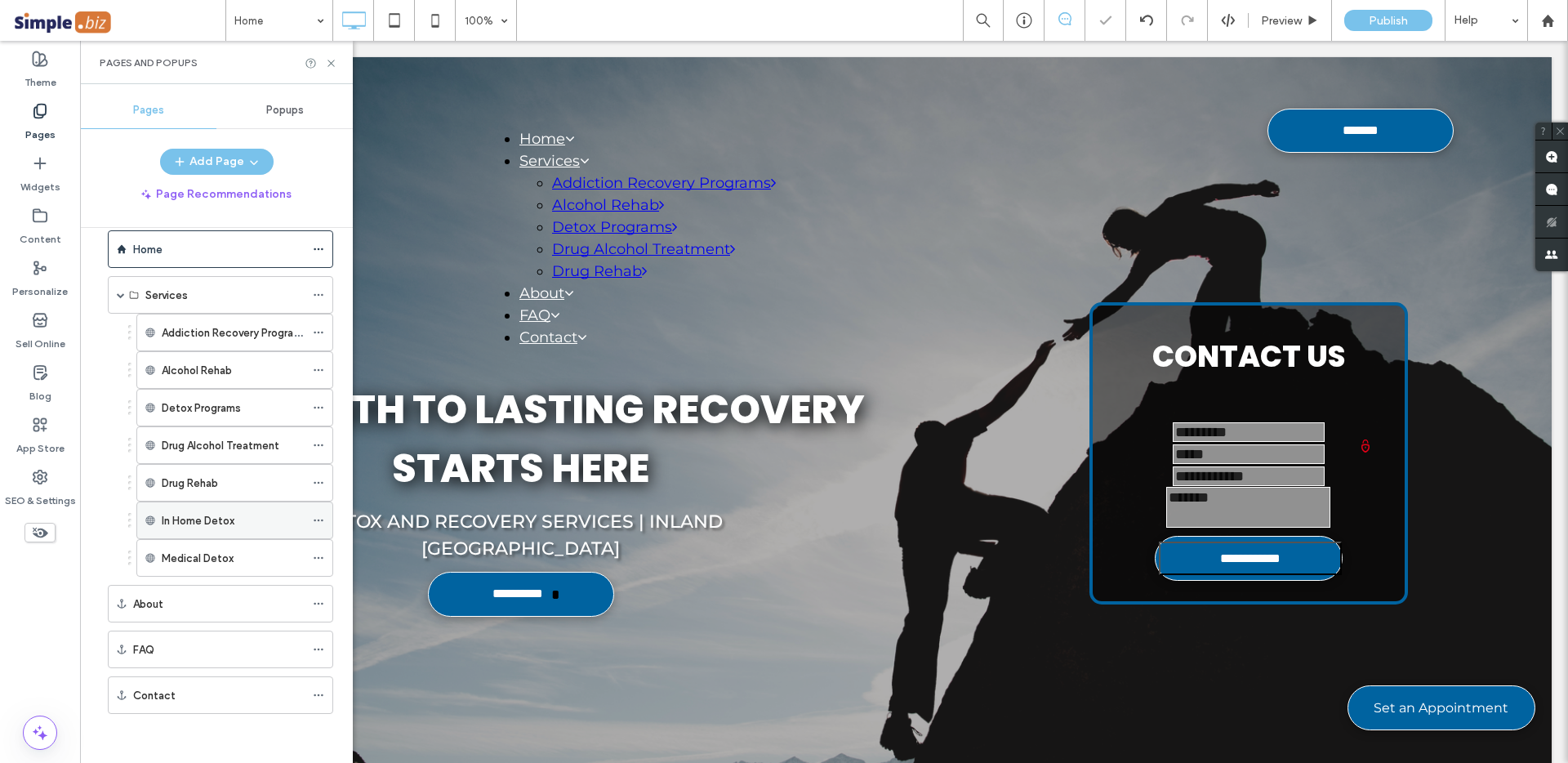
scroll to position [26, 0]
click at [317, 696] on icon at bounding box center [318, 695] width 11 height 11
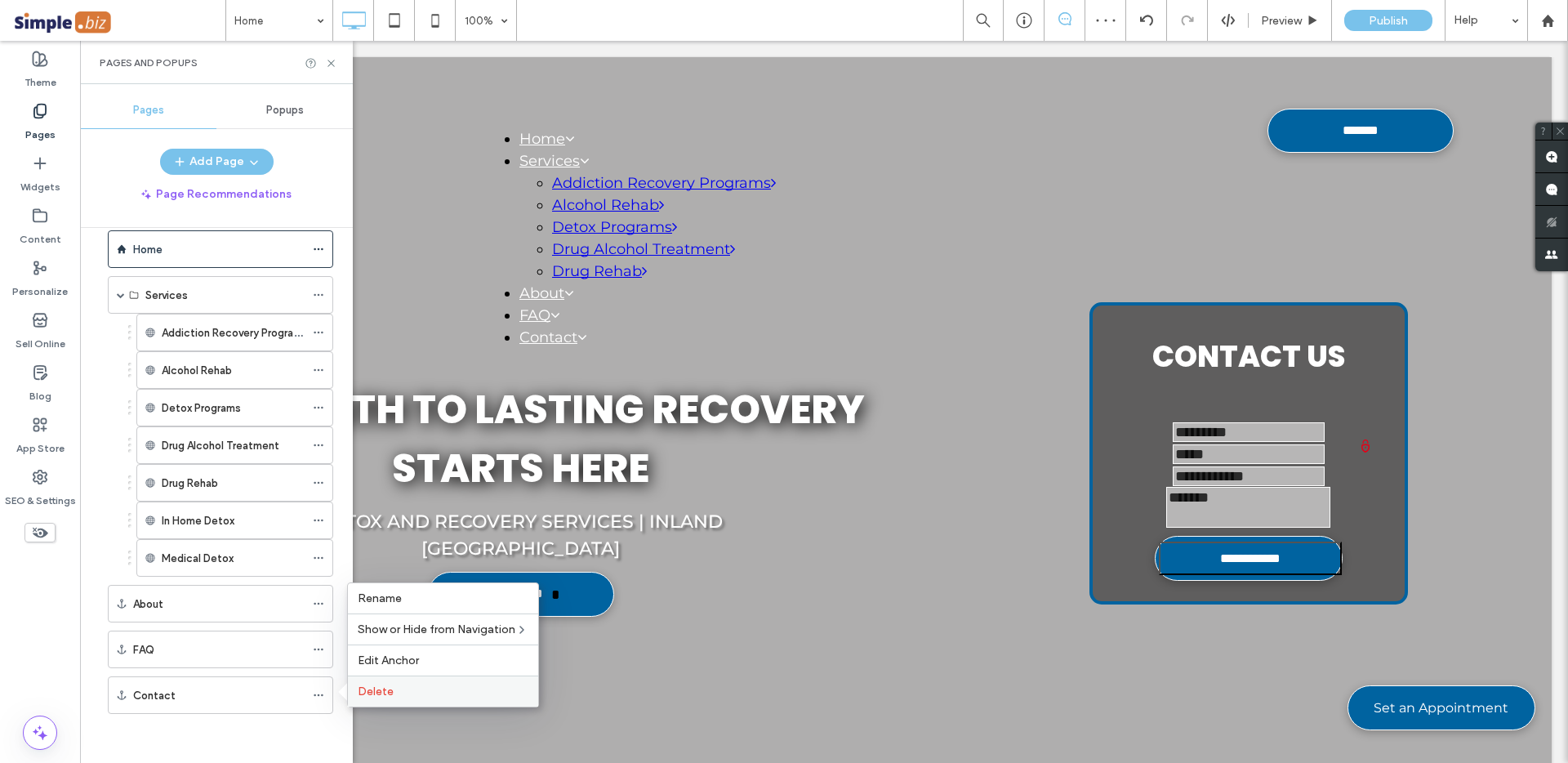
click at [392, 688] on label "Delete" at bounding box center [443, 691] width 171 height 14
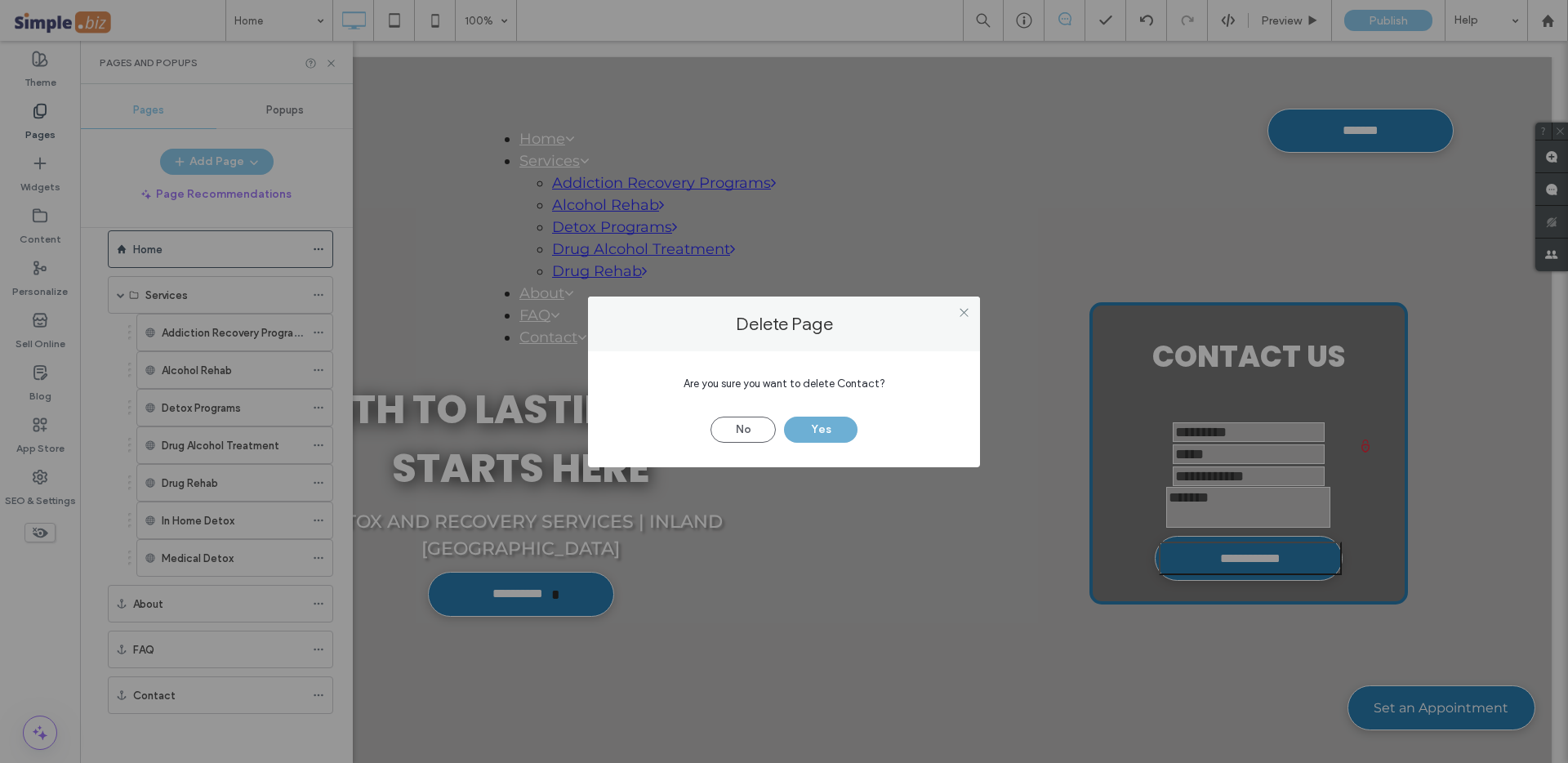
click at [814, 430] on button "Yes" at bounding box center [821, 429] width 73 height 26
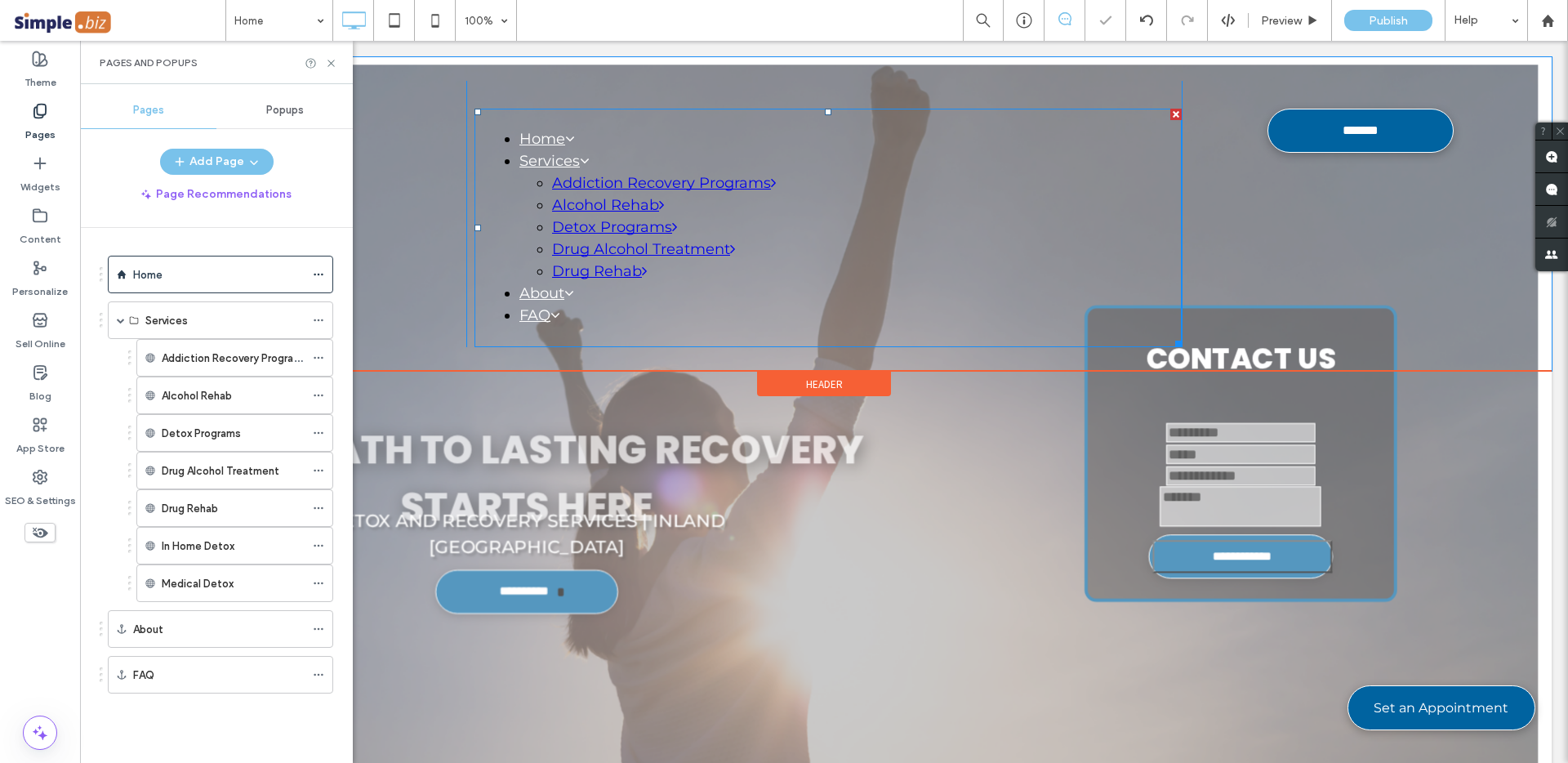
scroll to position [0, 0]
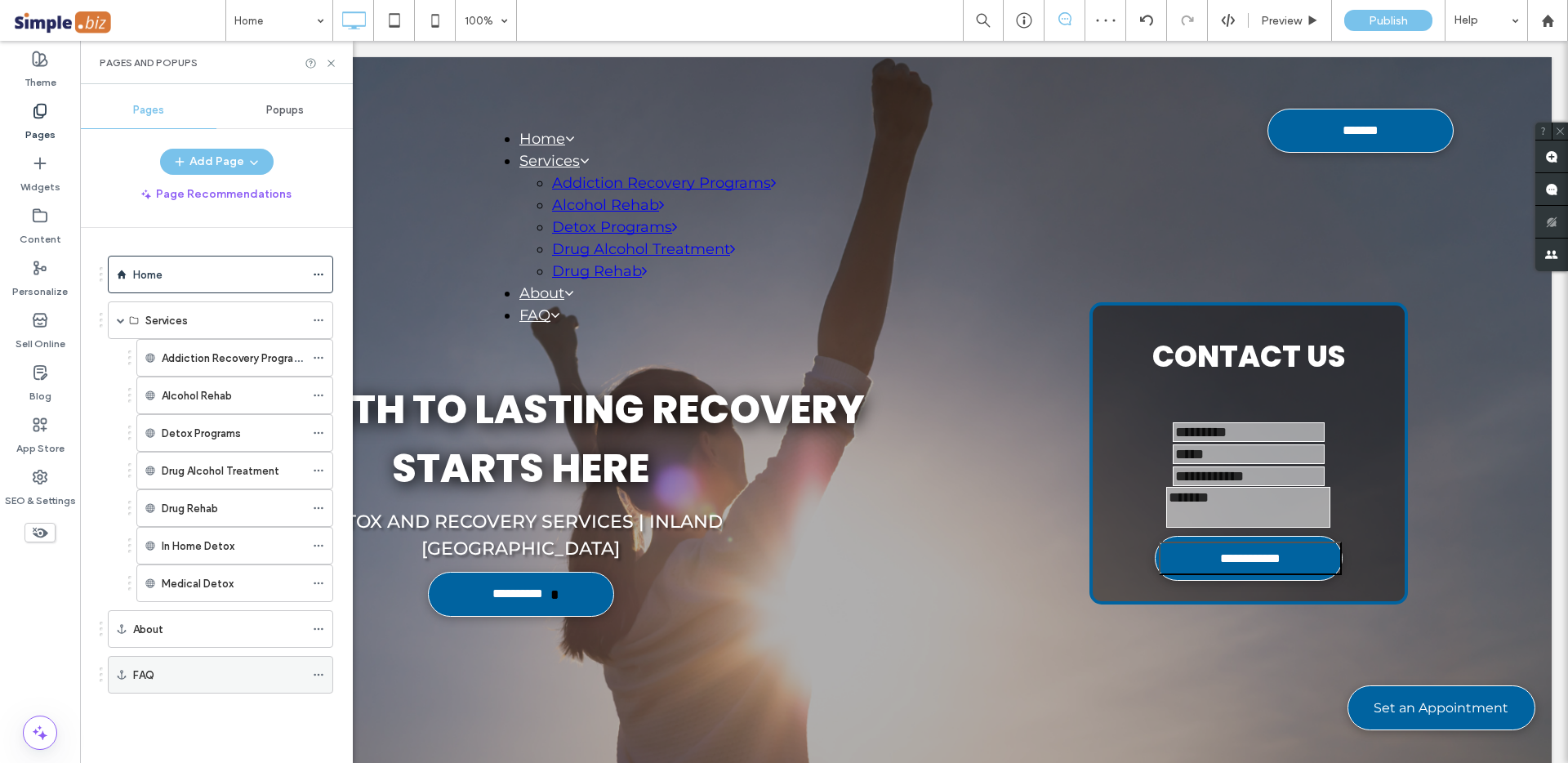
click at [316, 675] on icon at bounding box center [318, 674] width 11 height 11
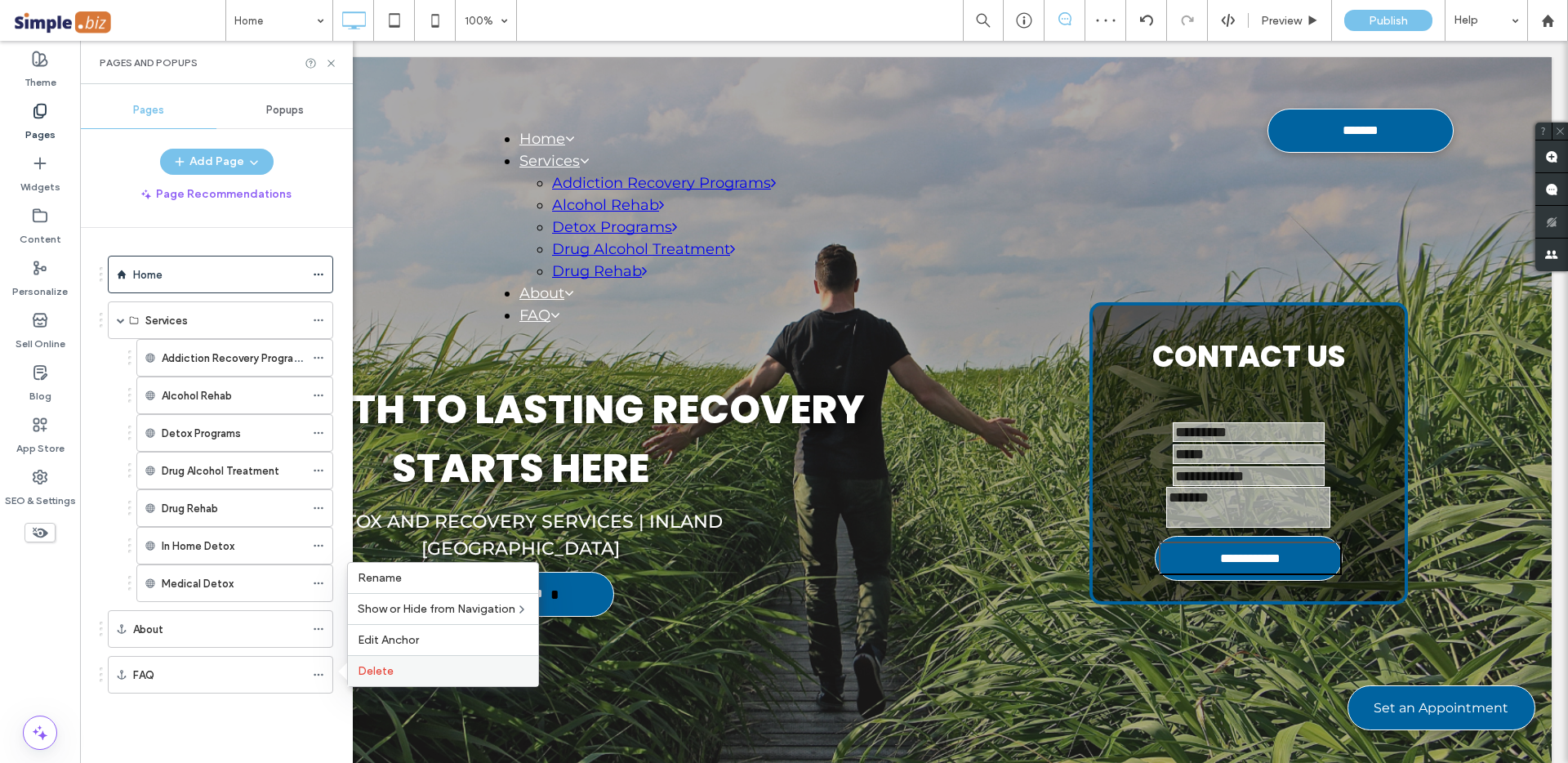
click at [377, 662] on div "Delete" at bounding box center [442, 670] width 190 height 31
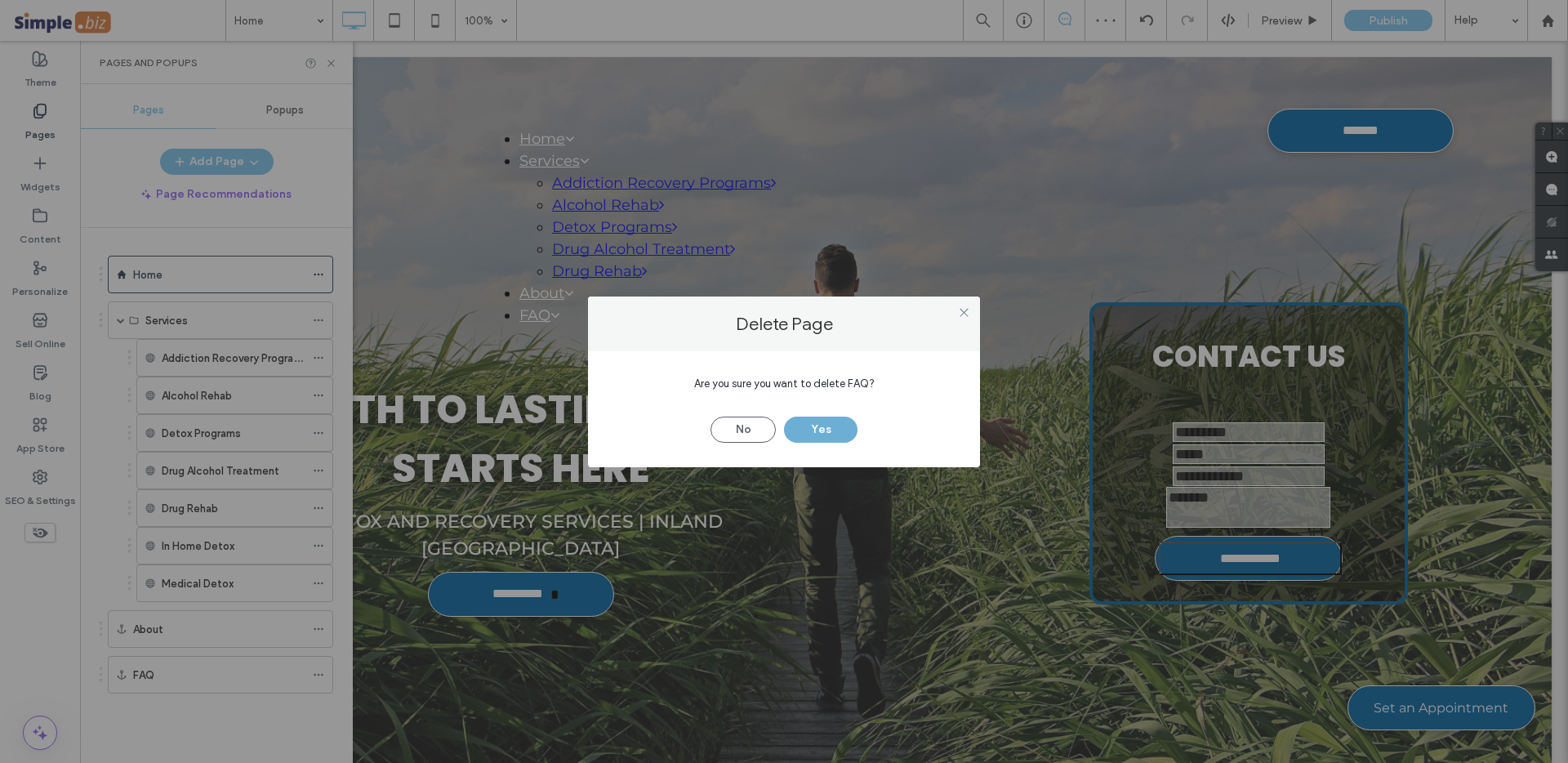
click at [836, 432] on button "Yes" at bounding box center [821, 429] width 73 height 26
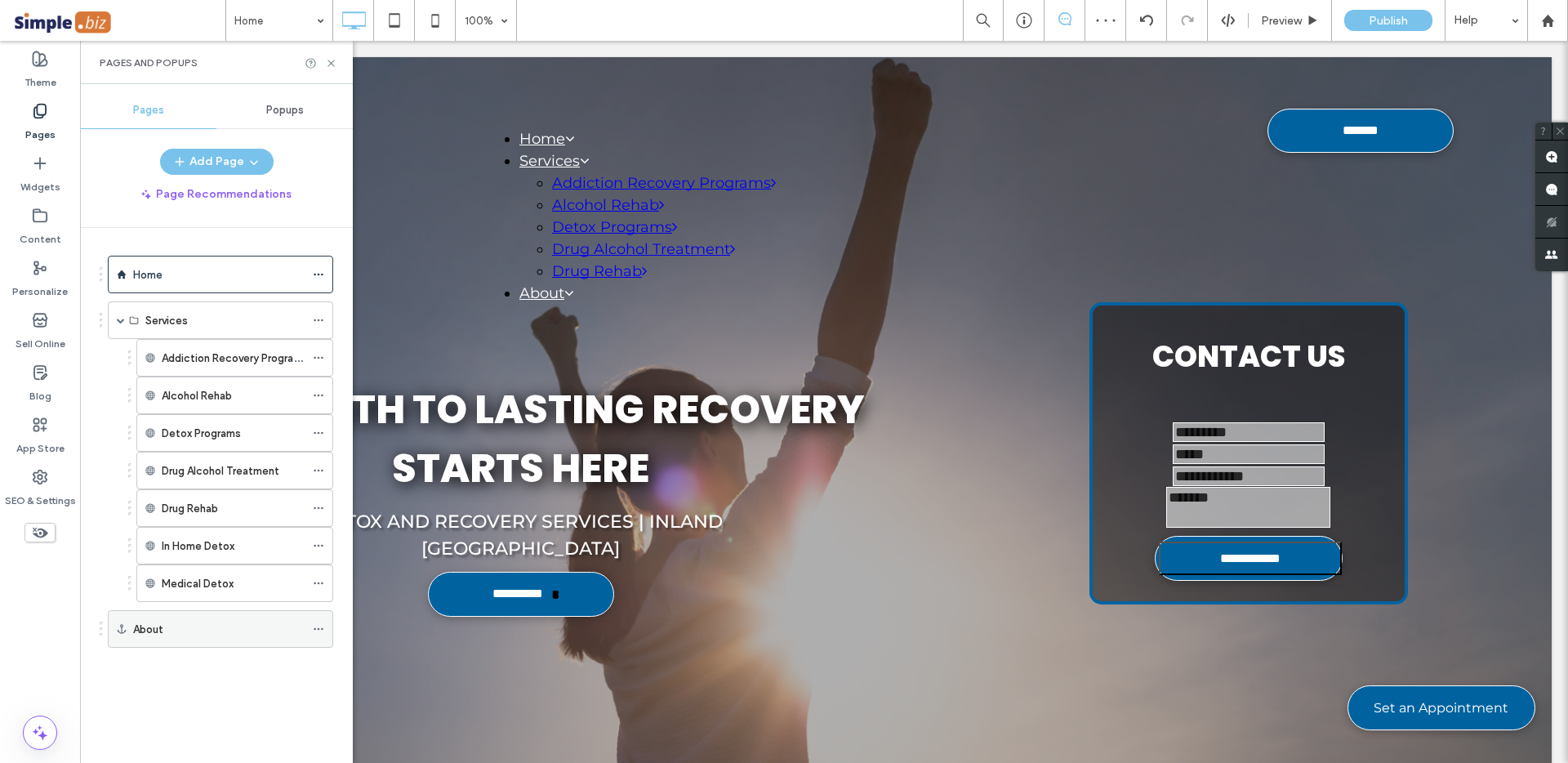
click at [317, 630] on use at bounding box center [318, 629] width 9 height 3
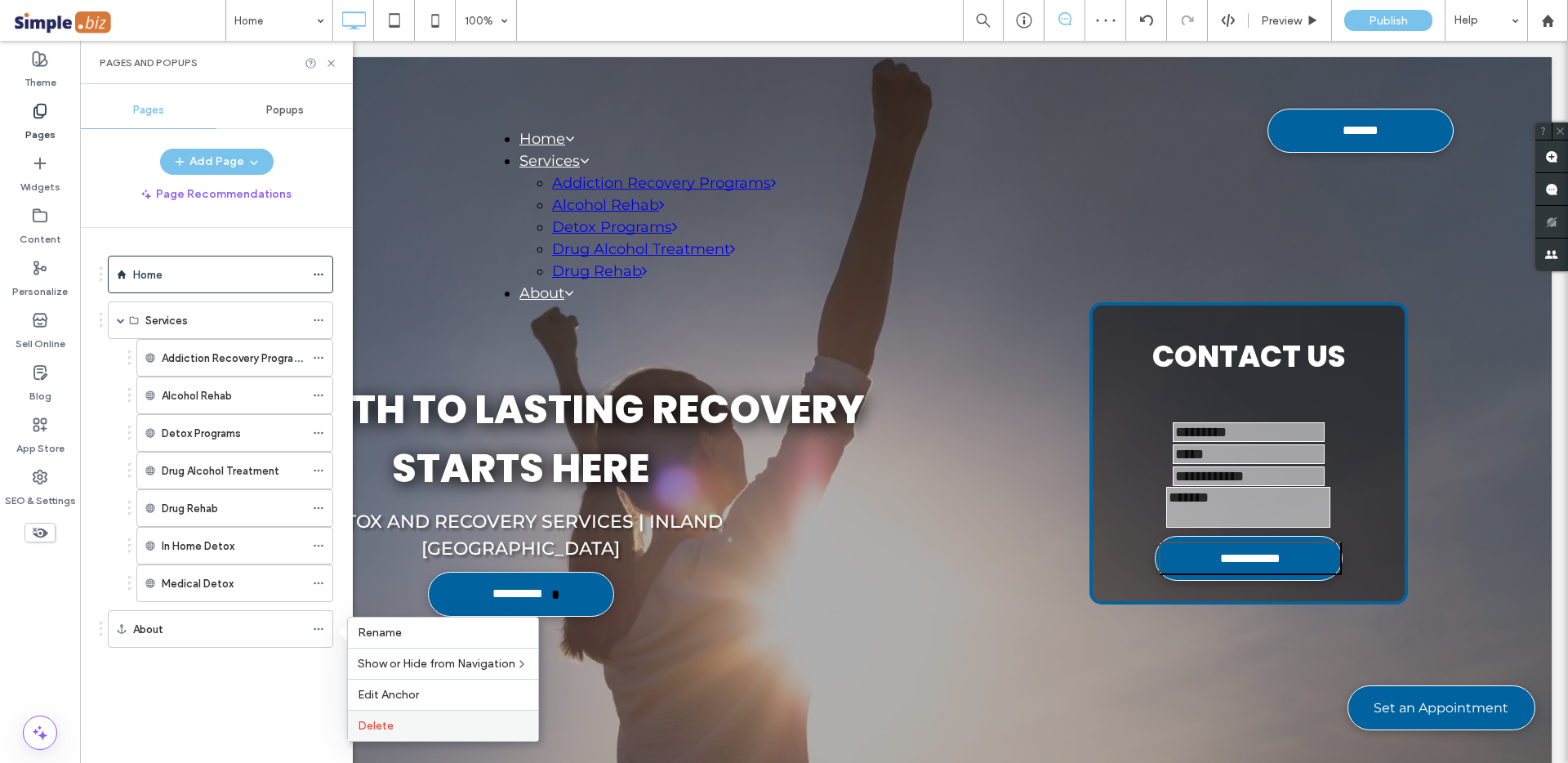
click at [403, 725] on label "Delete" at bounding box center [443, 725] width 171 height 14
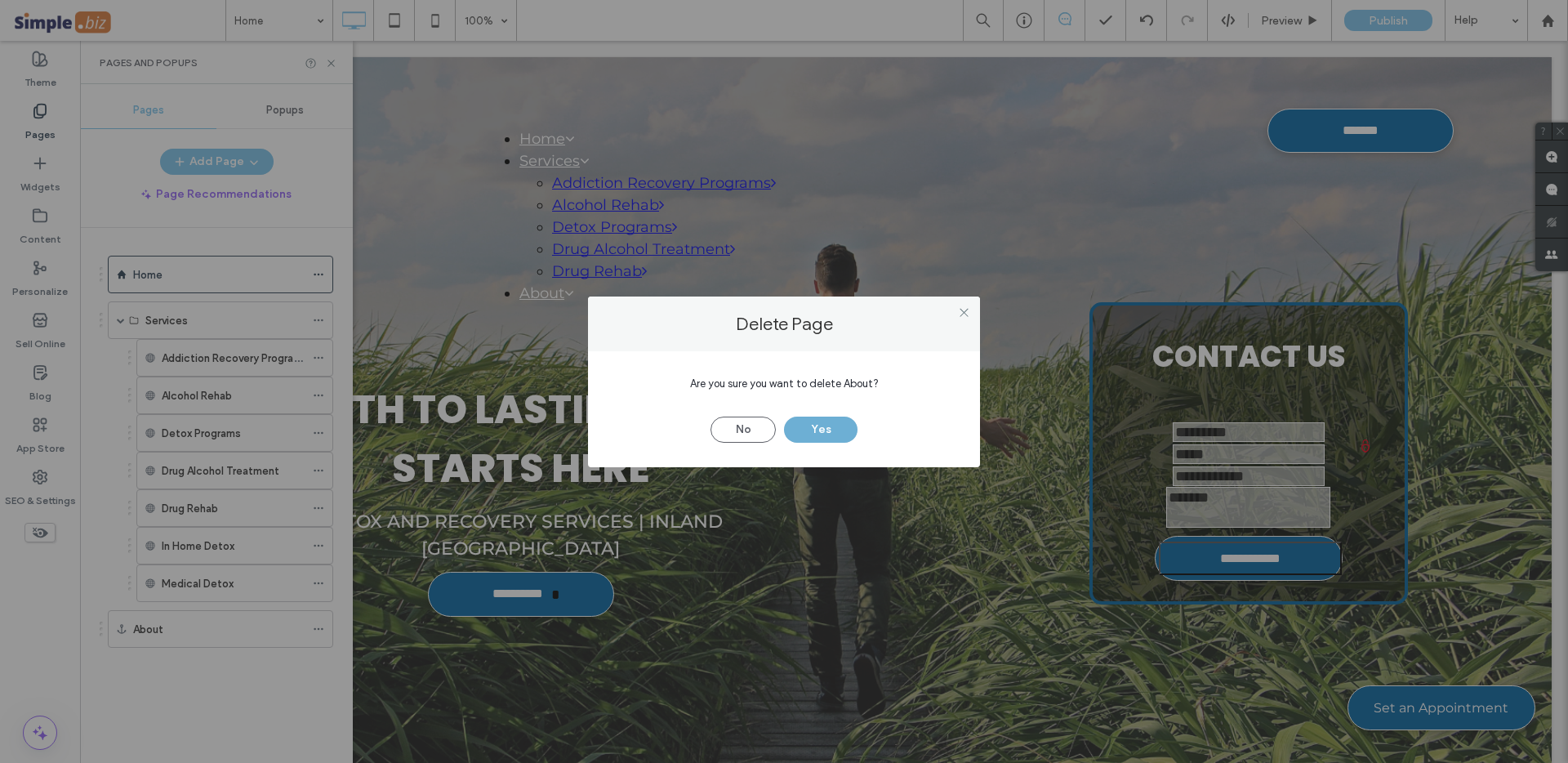
click at [831, 433] on button "Yes" at bounding box center [821, 429] width 73 height 26
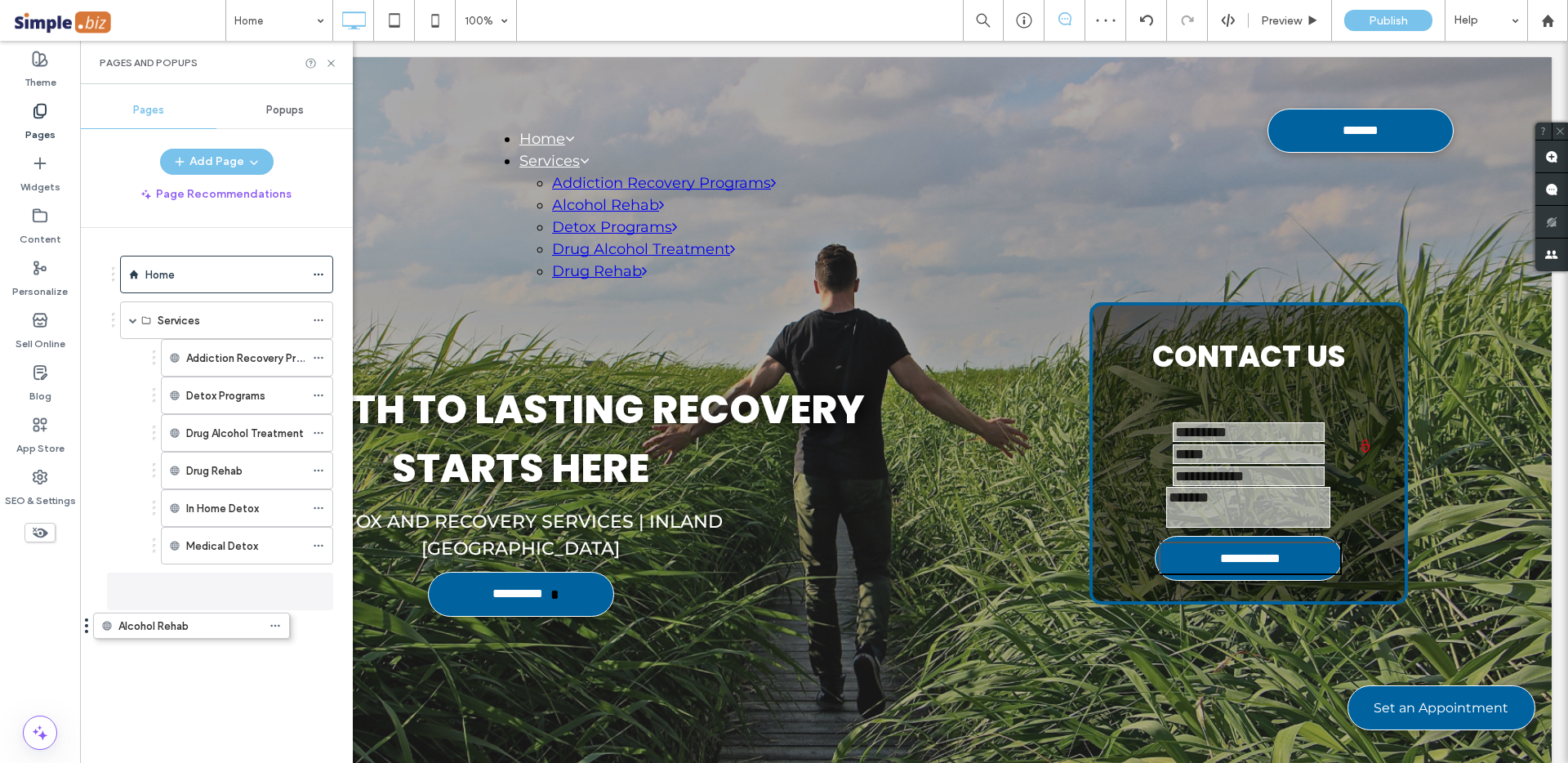
drag, startPoint x: 217, startPoint y: 393, endPoint x: 174, endPoint y: 621, distance: 232.0
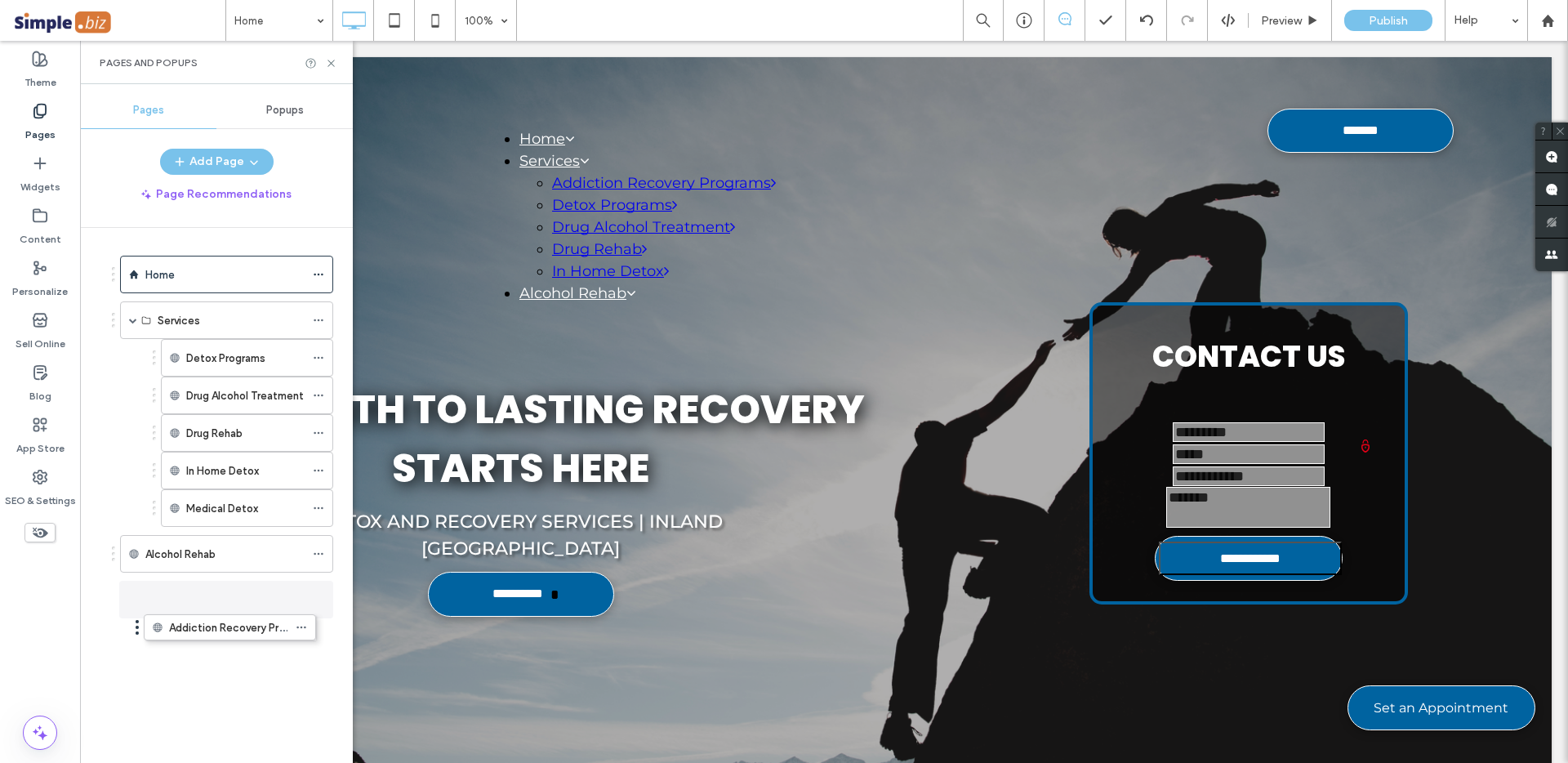
drag, startPoint x: 227, startPoint y: 354, endPoint x: 209, endPoint y: 623, distance: 269.6
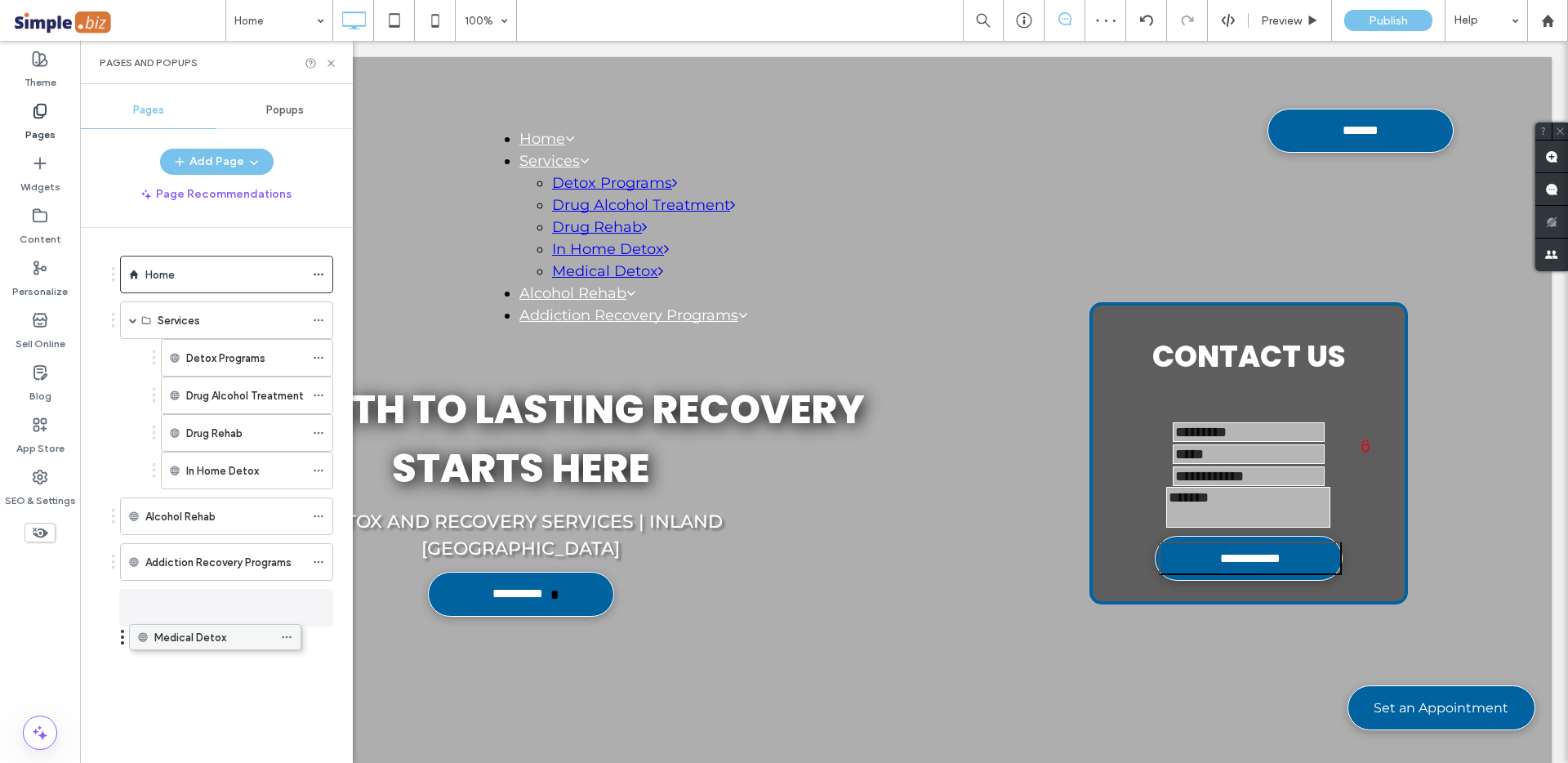
drag, startPoint x: 227, startPoint y: 510, endPoint x: 196, endPoint y: 636, distance: 129.8
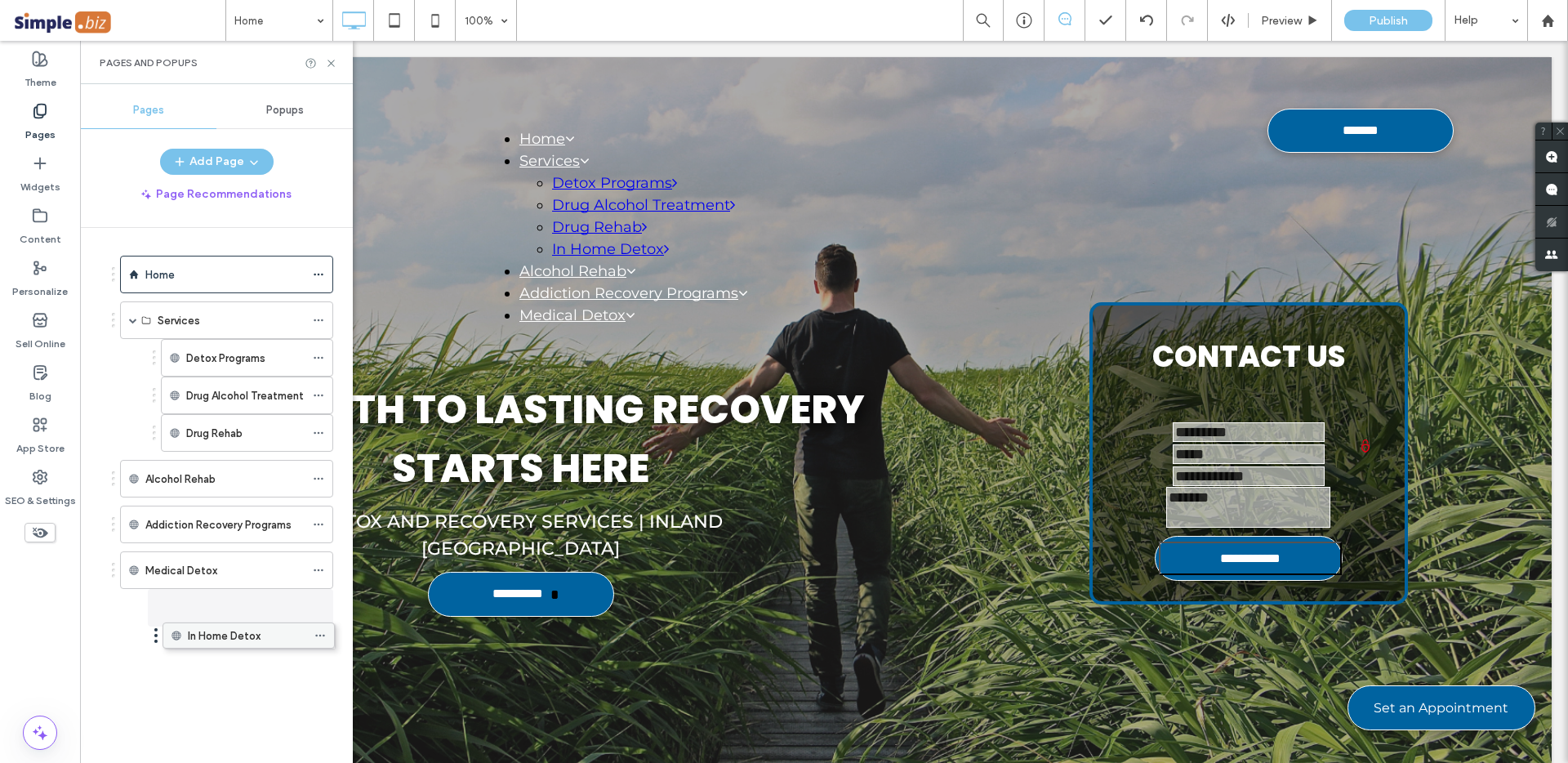
drag, startPoint x: 217, startPoint y: 464, endPoint x: 204, endPoint y: 625, distance: 161.5
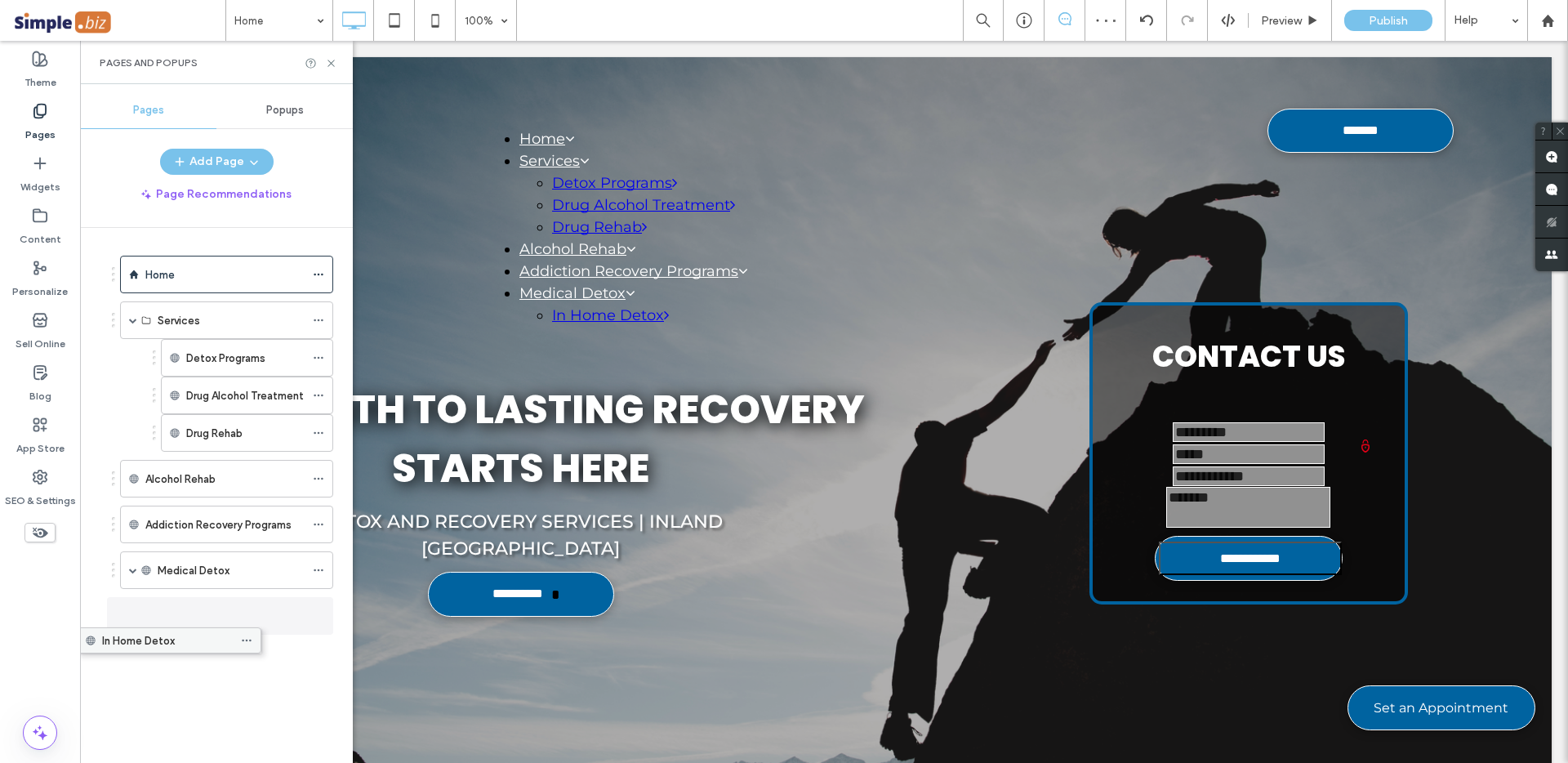
drag, startPoint x: 200, startPoint y: 608, endPoint x: 134, endPoint y: 639, distance: 72.9
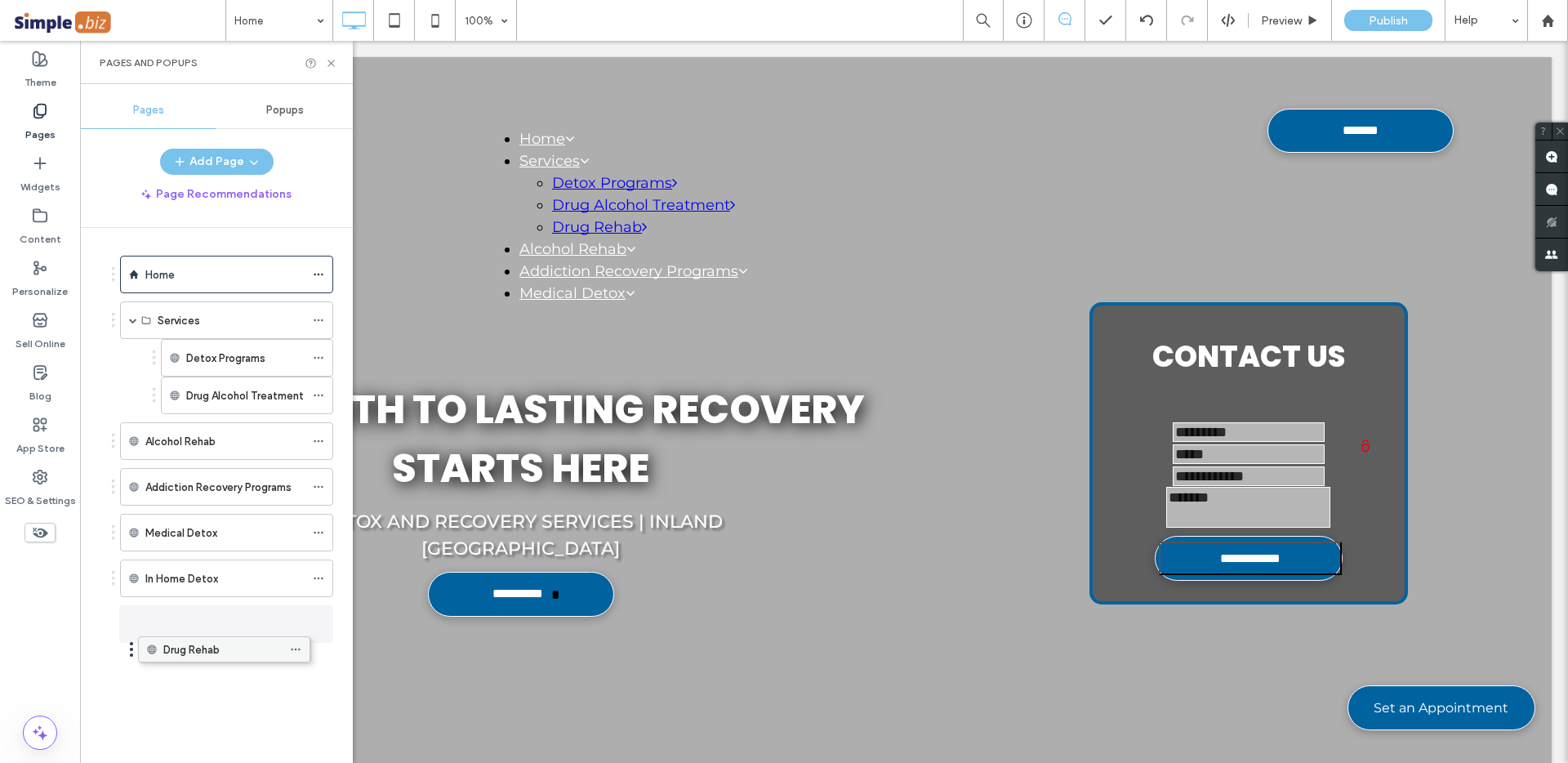
drag, startPoint x: 217, startPoint y: 552, endPoint x: 204, endPoint y: 640, distance: 89.0
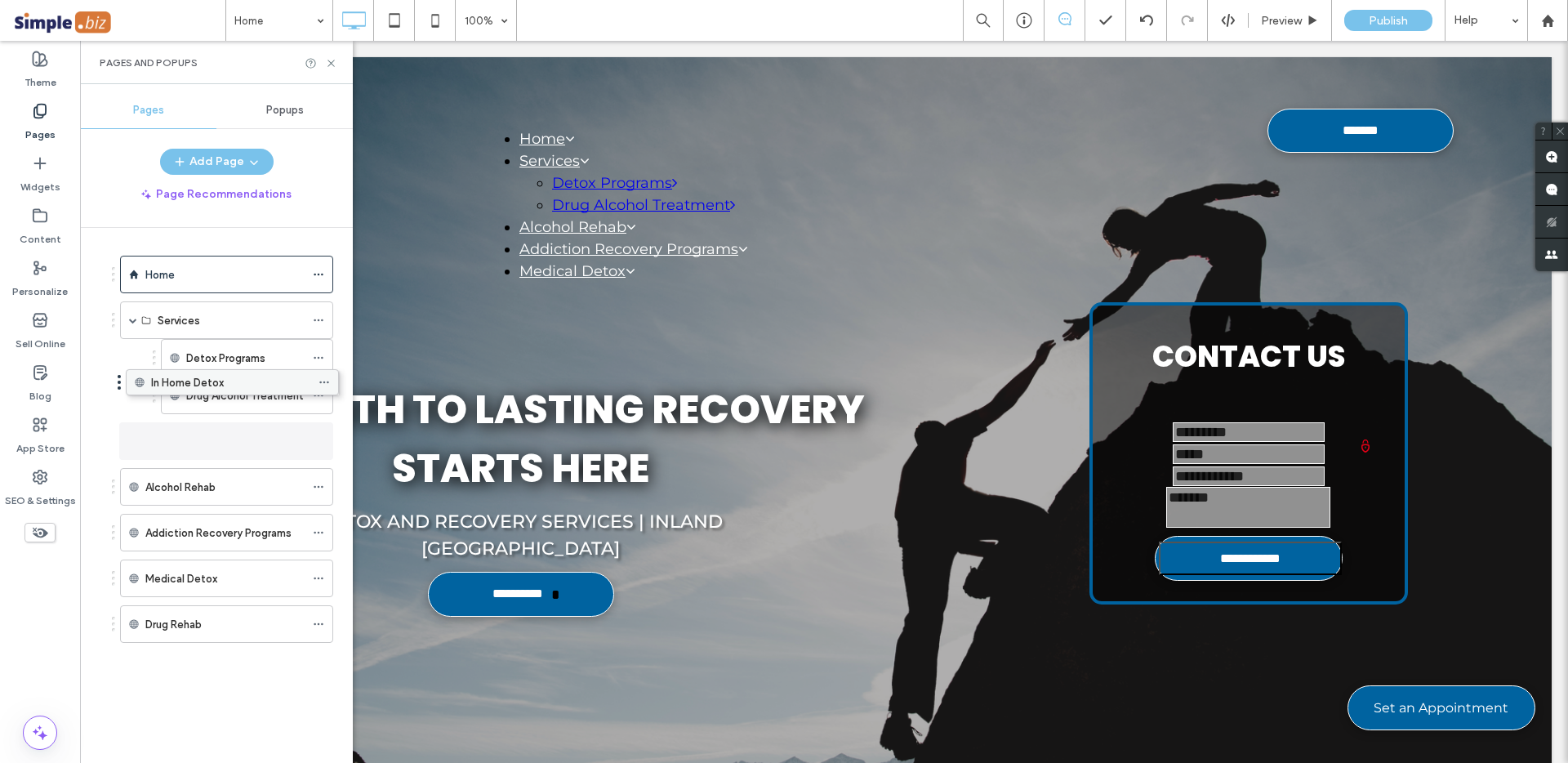
drag, startPoint x: 217, startPoint y: 576, endPoint x: 223, endPoint y: 385, distance: 191.1
